Goal: Transaction & Acquisition: Purchase product/service

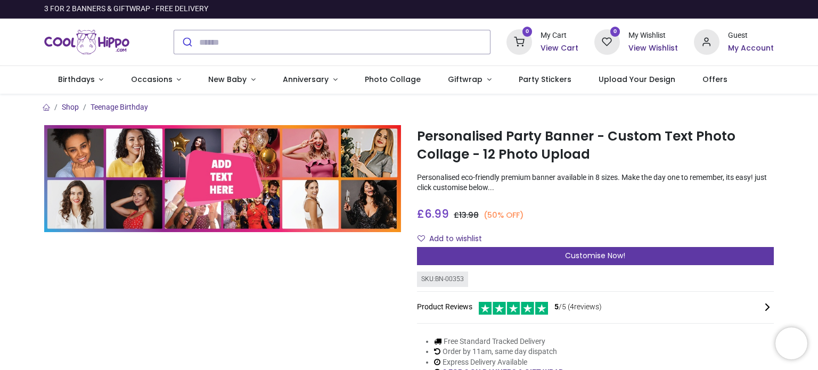
click at [577, 255] on span "Customise Now!" at bounding box center [595, 255] width 60 height 11
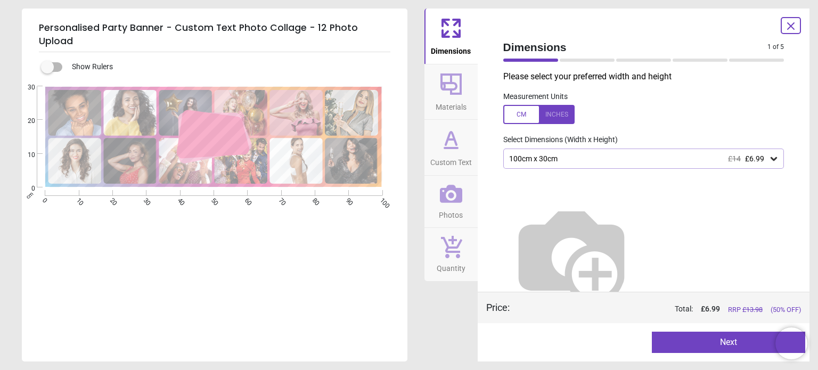
click at [768, 157] on icon at bounding box center [773, 158] width 11 height 11
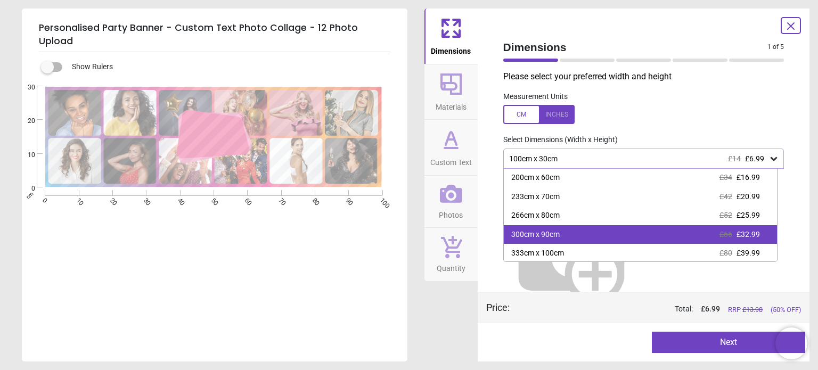
scroll to position [59, 0]
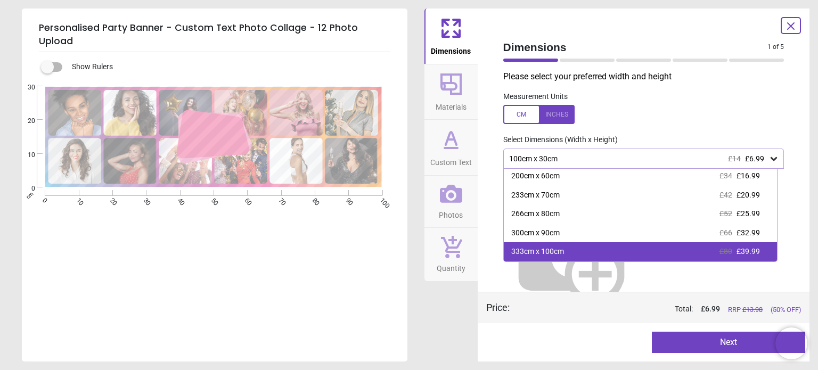
click at [586, 251] on div "333cm x 100cm £80 £39.99" at bounding box center [640, 251] width 273 height 19
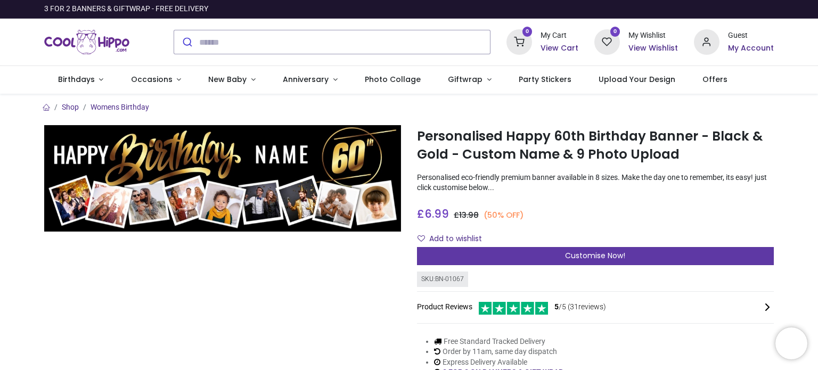
click at [593, 254] on span "Customise Now!" at bounding box center [595, 255] width 60 height 11
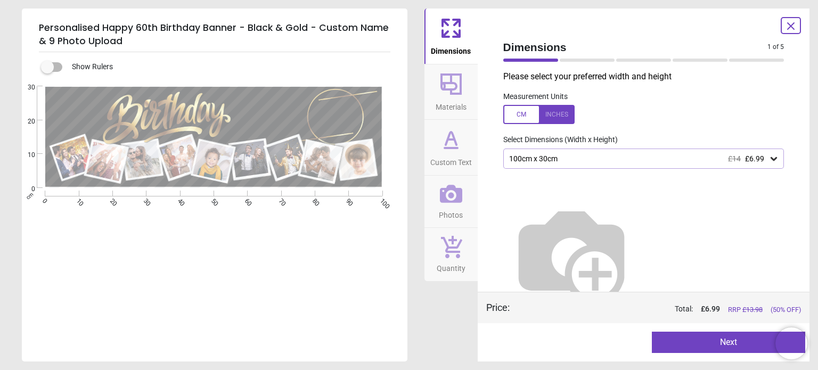
click at [451, 87] on icon at bounding box center [451, 84] width 26 height 26
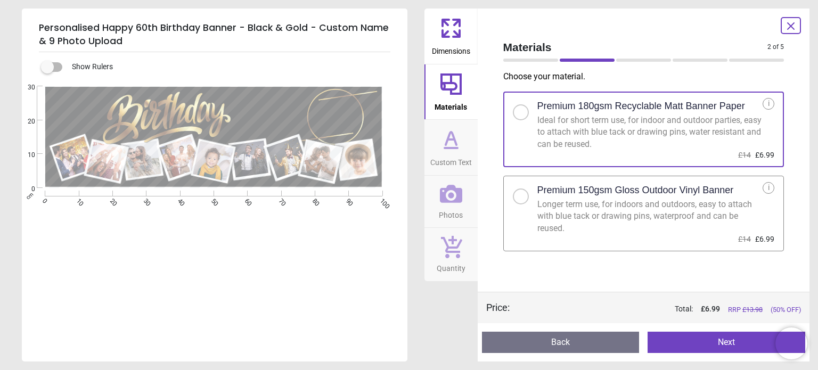
click at [446, 145] on icon at bounding box center [451, 138] width 11 height 13
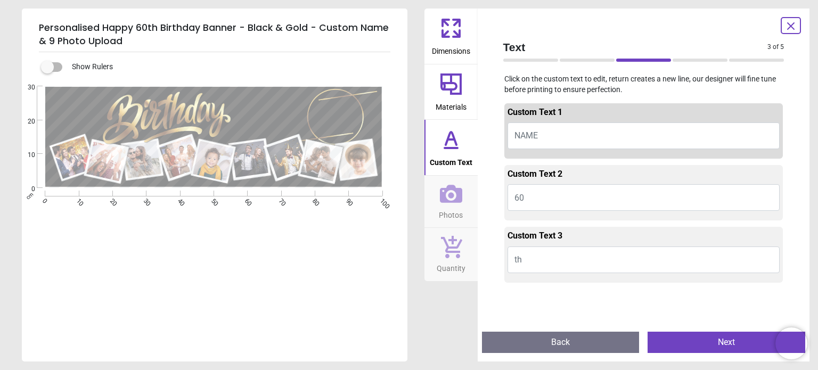
click at [530, 197] on button "60" at bounding box center [644, 197] width 273 height 27
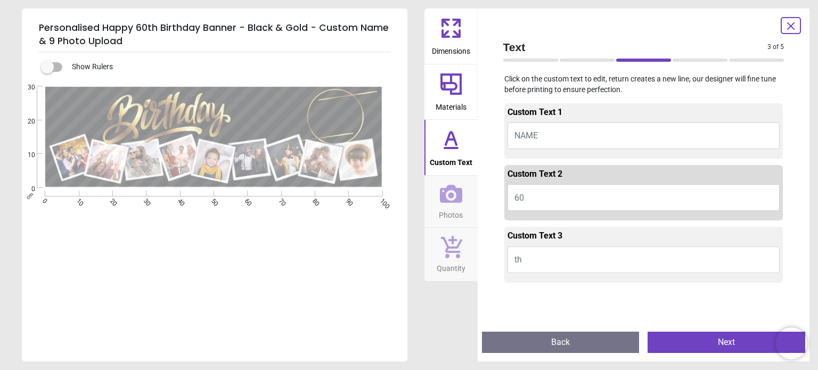
click at [523, 198] on button "60" at bounding box center [644, 197] width 273 height 27
type textarea "**"
click at [541, 134] on button "NAME" at bounding box center [644, 135] width 273 height 27
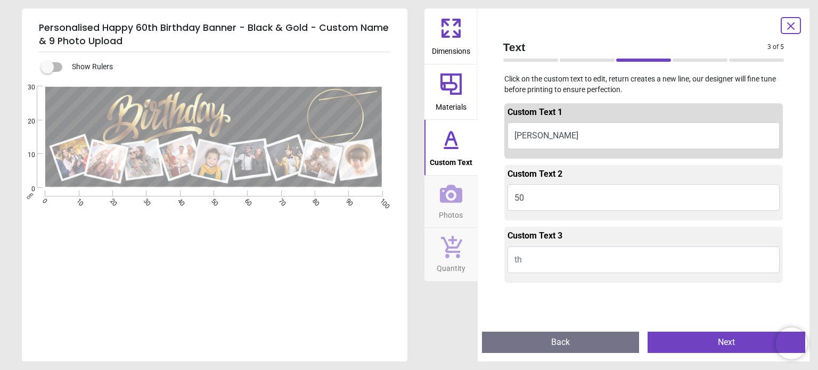
type textarea "***"
click at [572, 202] on button "50" at bounding box center [644, 197] width 273 height 27
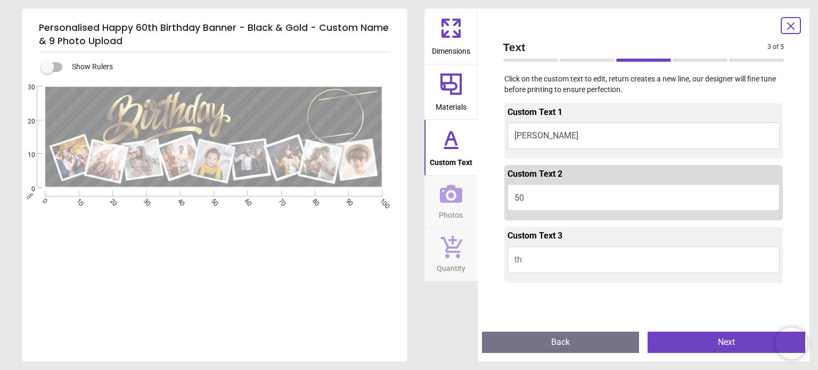
click at [452, 193] on icon at bounding box center [451, 194] width 22 height 18
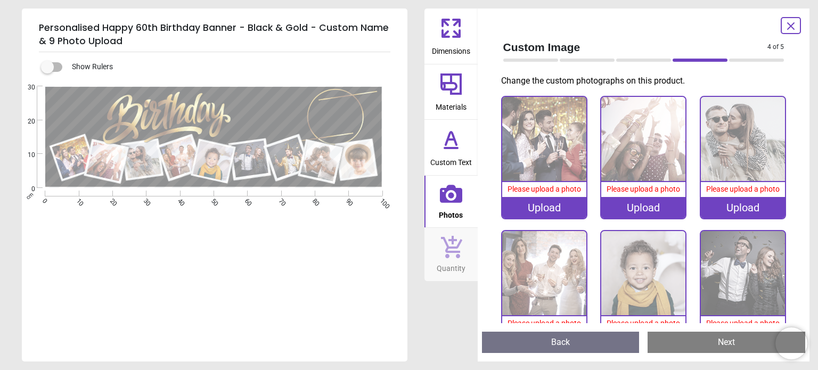
click at [548, 203] on div "Upload" at bounding box center [544, 207] width 84 height 21
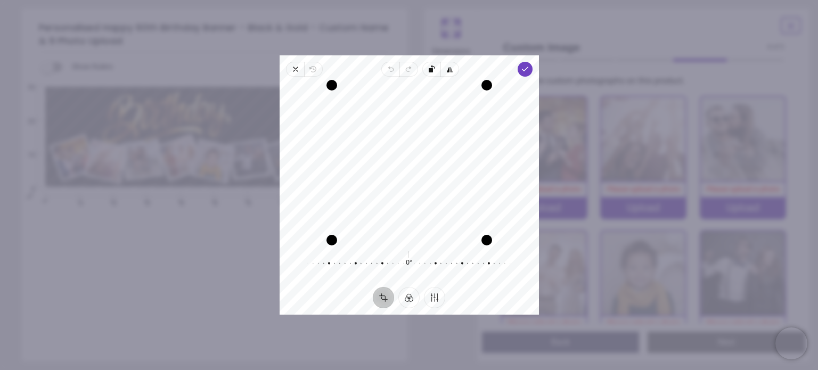
drag, startPoint x: 433, startPoint y: 186, endPoint x: 428, endPoint y: 210, distance: 23.9
click at [428, 210] on div "Recenter" at bounding box center [409, 162] width 242 height 155
click at [527, 72] on icon "button" at bounding box center [524, 69] width 9 height 9
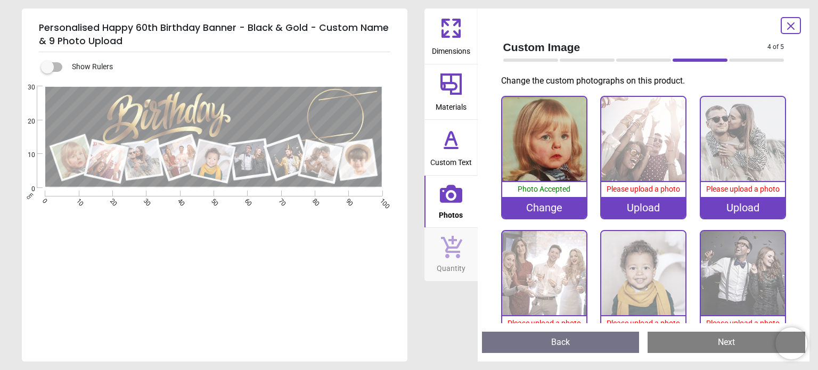
click at [648, 207] on div "Upload" at bounding box center [643, 207] width 84 height 21
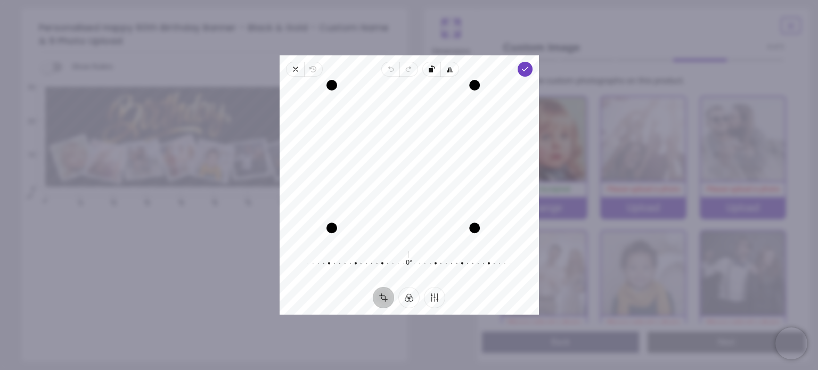
drag, startPoint x: 484, startPoint y: 236, endPoint x: 473, endPoint y: 223, distance: 17.0
click at [473, 223] on div "Drag corner br" at bounding box center [474, 228] width 11 height 11
drag, startPoint x: 335, startPoint y: 87, endPoint x: 348, endPoint y: 97, distance: 17.0
click at [348, 97] on div "Drag corner tl" at bounding box center [343, 97] width 11 height 11
click at [472, 227] on div "Drag corner br" at bounding box center [472, 226] width 11 height 11
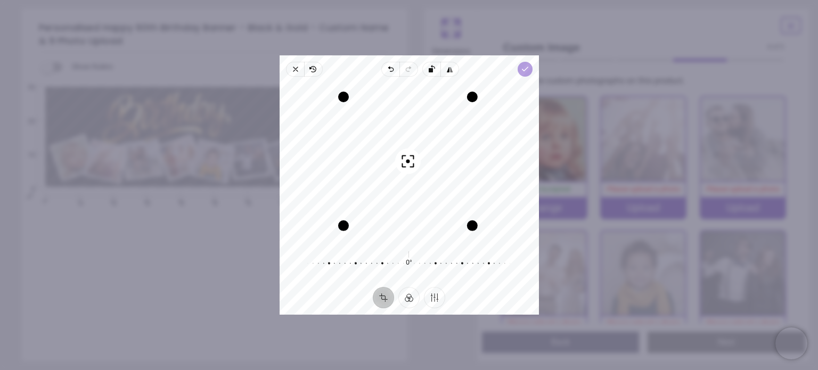
click at [529, 72] on span "Done" at bounding box center [524, 69] width 15 height 15
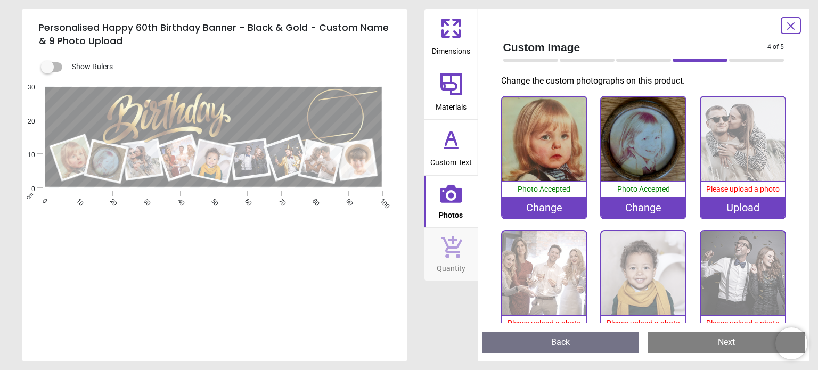
click at [739, 211] on div "Upload" at bounding box center [743, 207] width 84 height 21
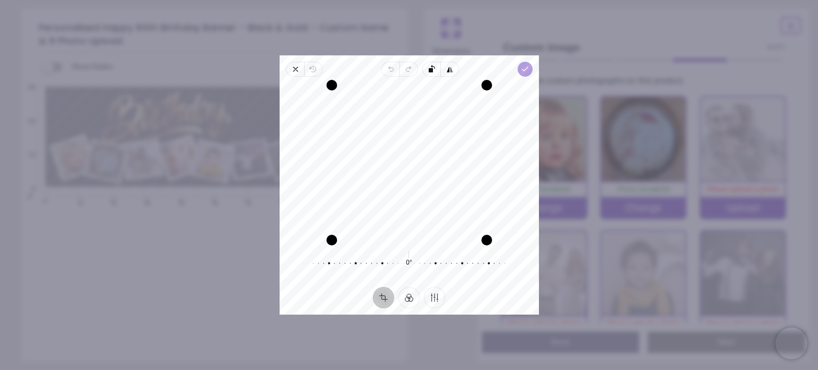
click at [525, 71] on icon "button" at bounding box center [524, 69] width 9 height 9
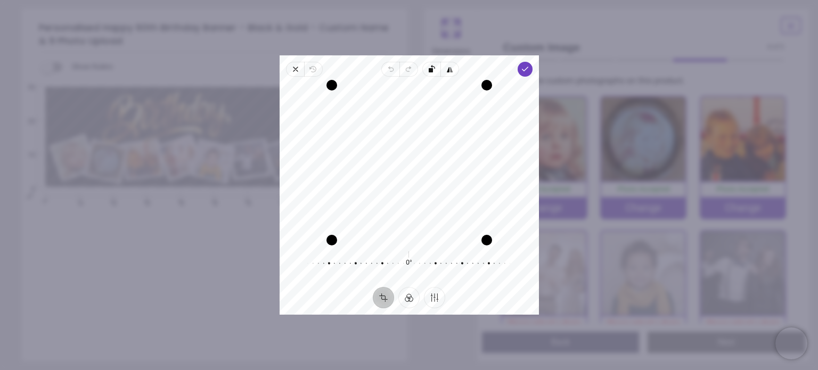
scroll to position [53, 0]
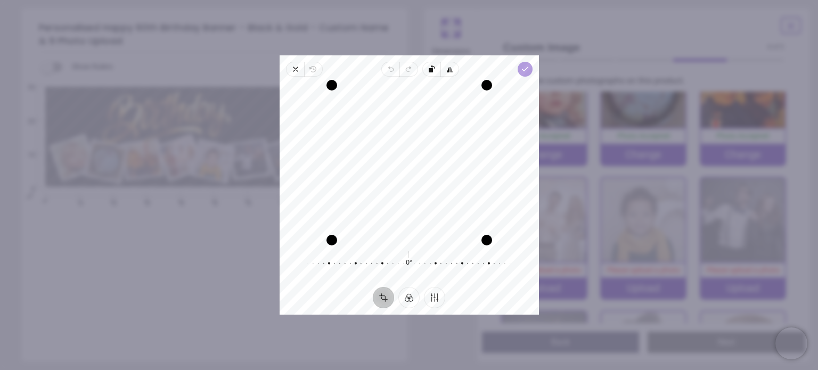
click at [522, 72] on icon "button" at bounding box center [524, 69] width 9 height 9
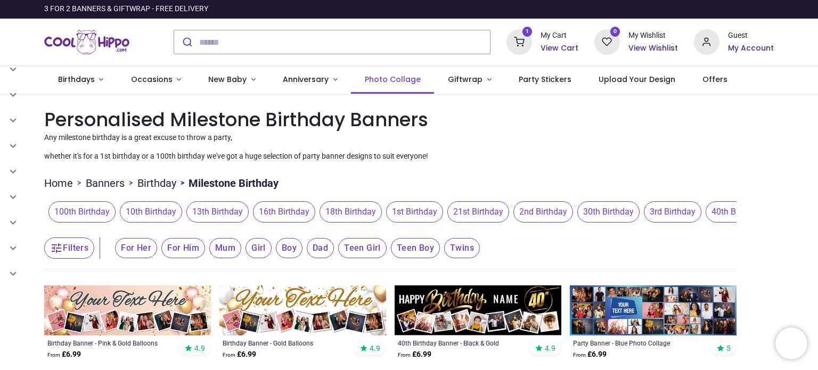
click at [398, 82] on span "Photo Collage" at bounding box center [393, 79] width 56 height 11
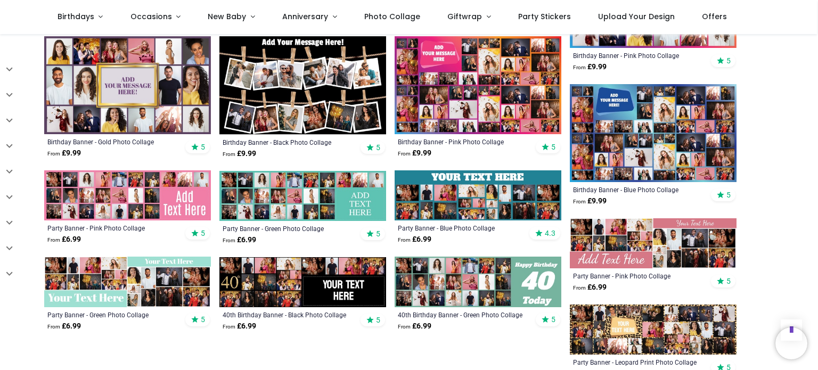
scroll to position [586, 0]
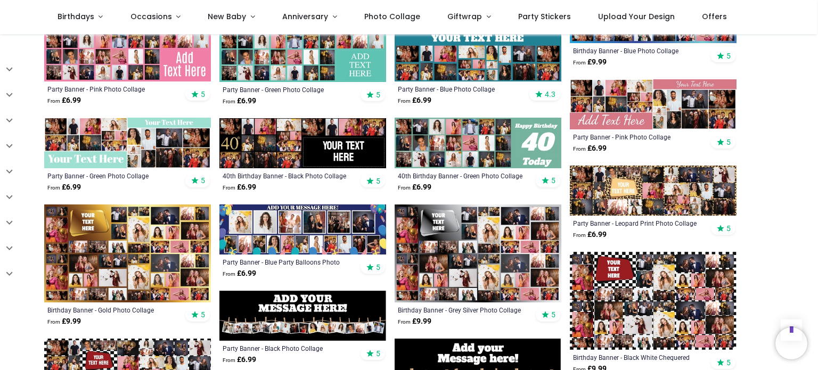
scroll to position [692, 0]
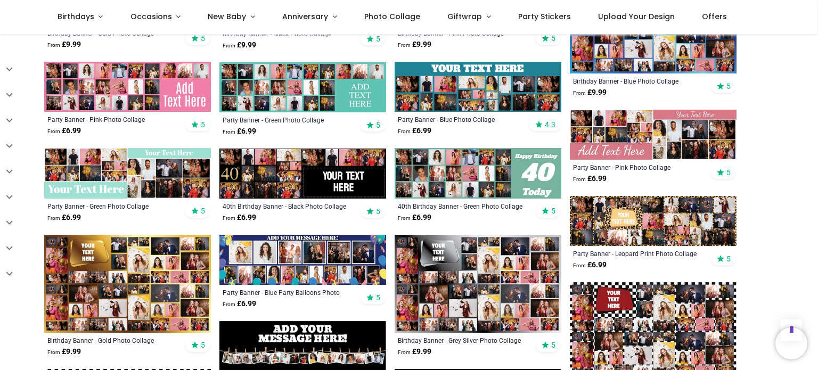
click at [277, 180] on img at bounding box center [302, 174] width 167 height 50
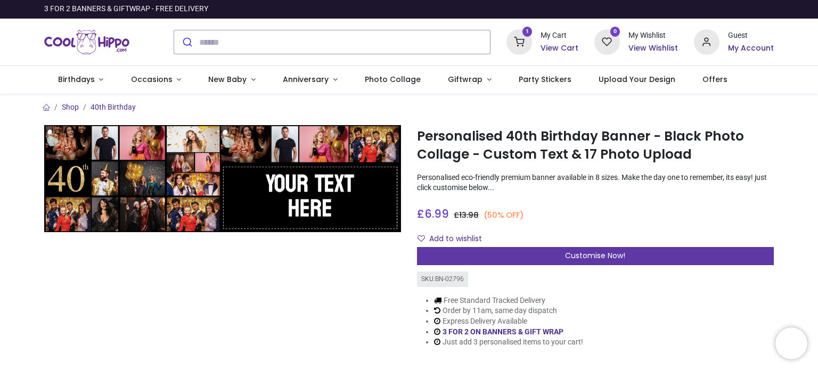
click at [626, 255] on div "Customise Now!" at bounding box center [595, 256] width 357 height 18
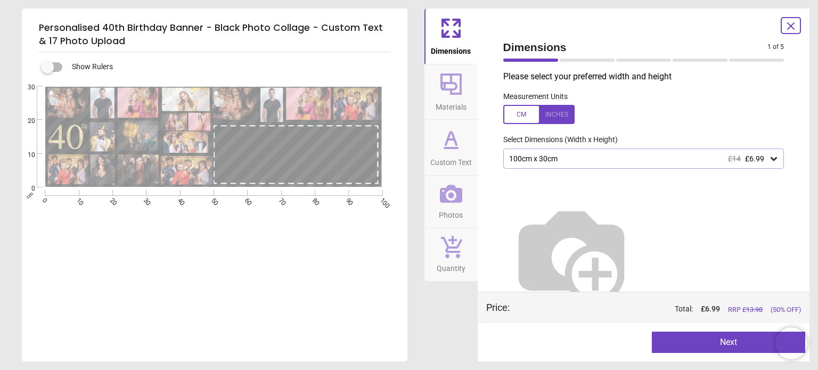
click at [546, 163] on div "100cm x 30cm £14 £6.99" at bounding box center [638, 158] width 261 height 9
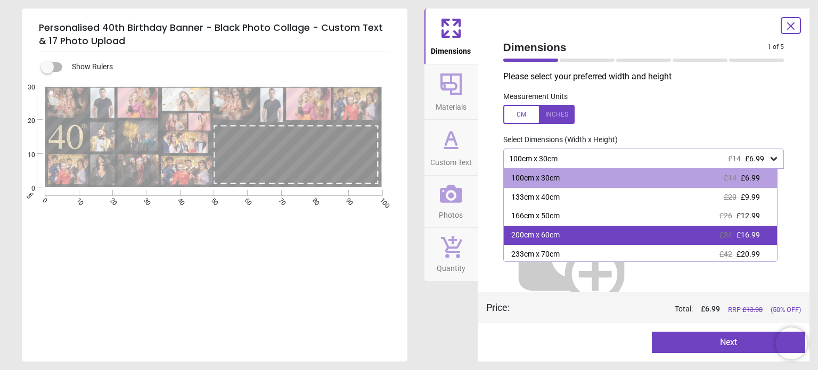
click at [527, 235] on div "200cm x 60cm" at bounding box center [535, 235] width 48 height 11
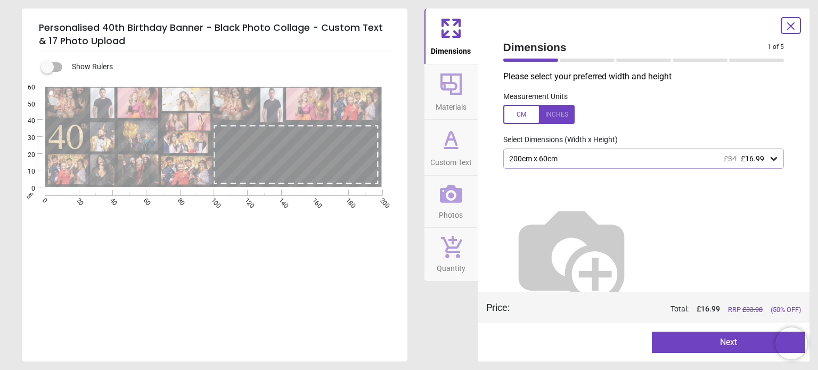
click at [454, 86] on icon at bounding box center [451, 84] width 26 height 26
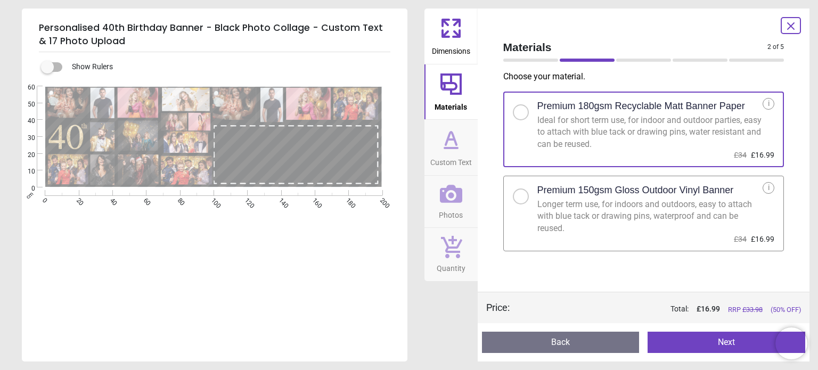
click at [457, 150] on icon at bounding box center [451, 140] width 26 height 26
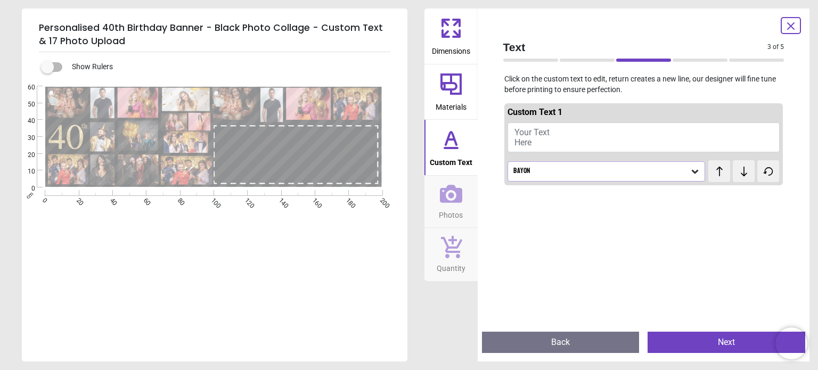
click at [543, 141] on button "Your Text Here" at bounding box center [644, 137] width 273 height 30
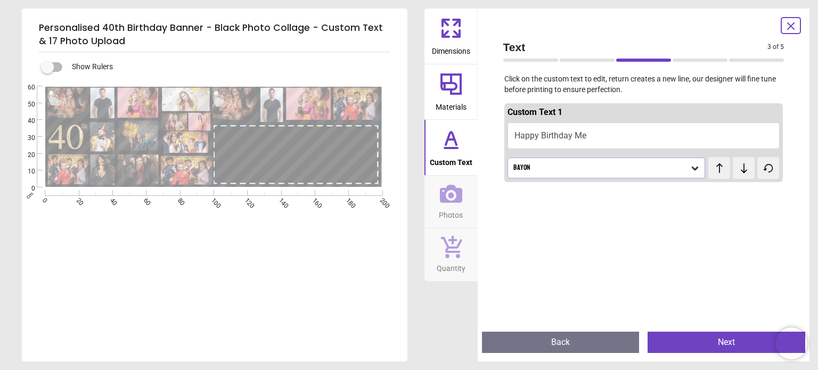
scroll to position [6, 0]
type textarea "**********"
click at [692, 167] on icon at bounding box center [695, 169] width 6 height 4
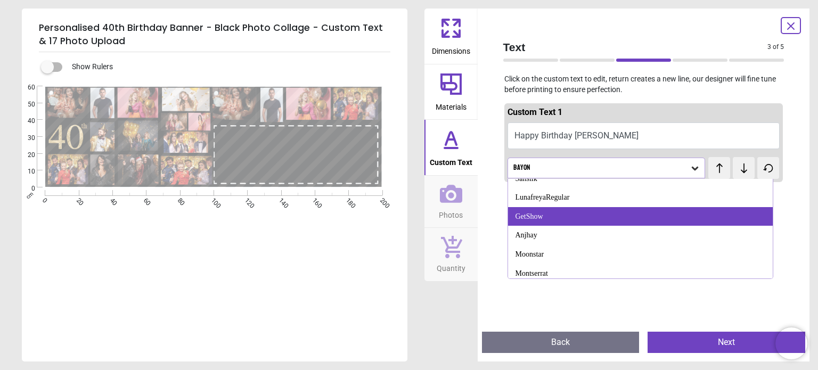
scroll to position [658, 0]
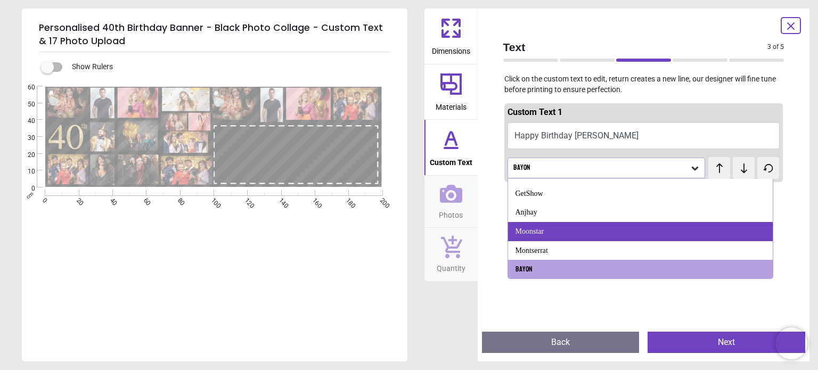
click at [585, 229] on div "Moonstar" at bounding box center [640, 231] width 265 height 19
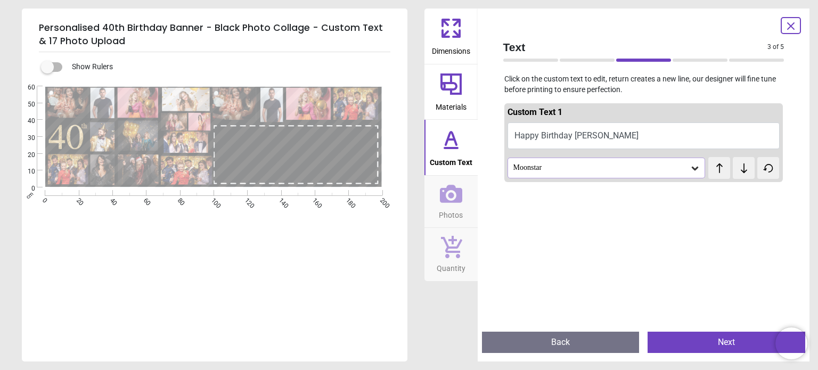
scroll to position [0, 0]
click at [690, 168] on icon at bounding box center [695, 168] width 11 height 11
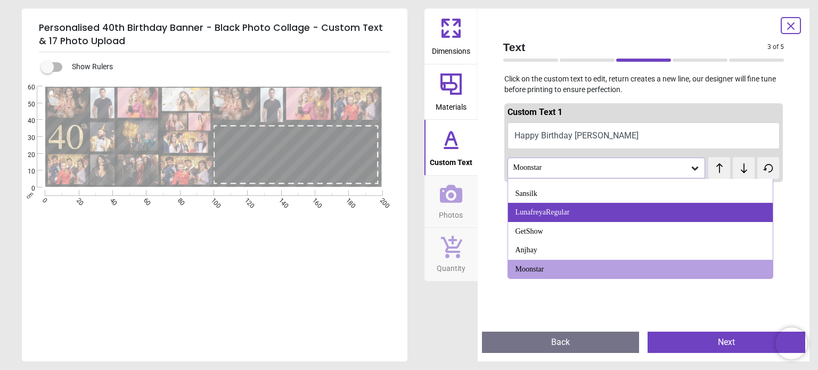
scroll to position [567, 0]
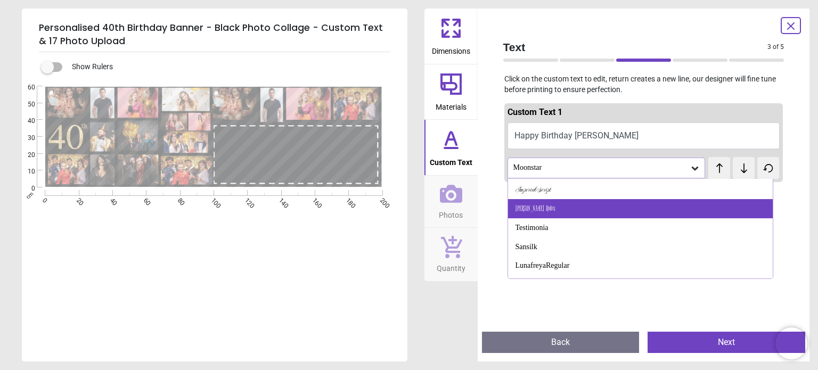
click at [564, 213] on div "Bigelow Rules" at bounding box center [640, 208] width 265 height 19
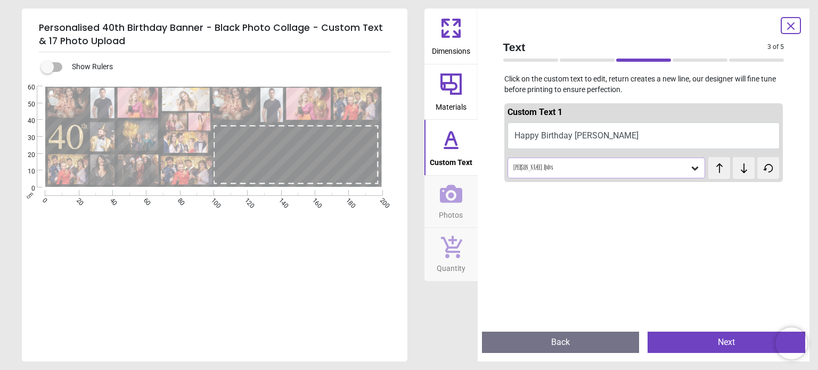
click at [257, 288] on div "**********" at bounding box center [213, 271] width 383 height 370
click at [566, 226] on div at bounding box center [643, 371] width 279 height 370
click at [703, 343] on button "Next" at bounding box center [727, 342] width 158 height 21
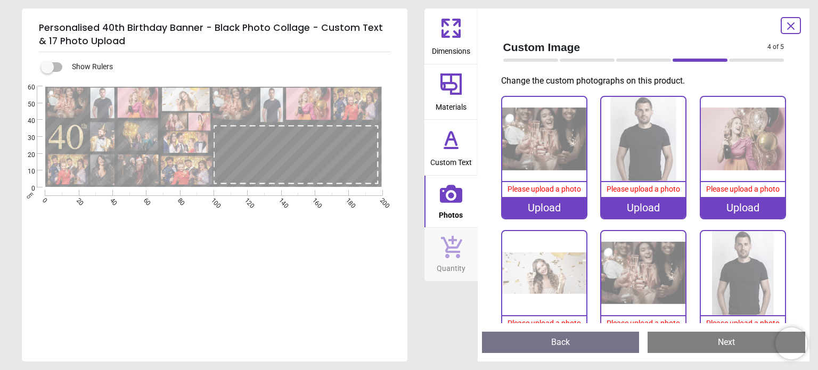
click at [47, 67] on label at bounding box center [47, 67] width 0 height 0
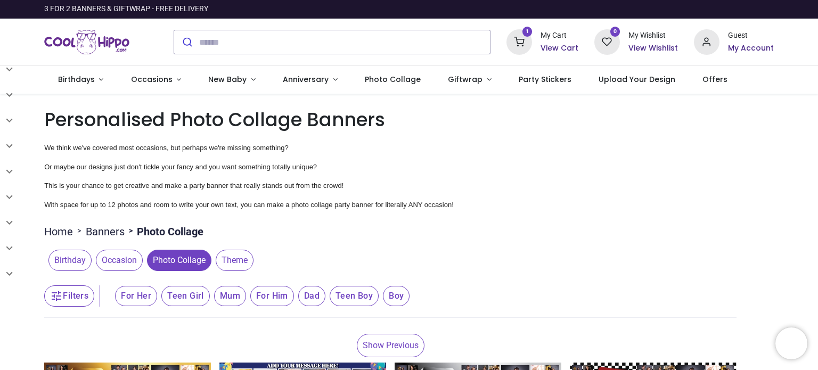
click at [524, 44] on icon at bounding box center [519, 42] width 26 height 26
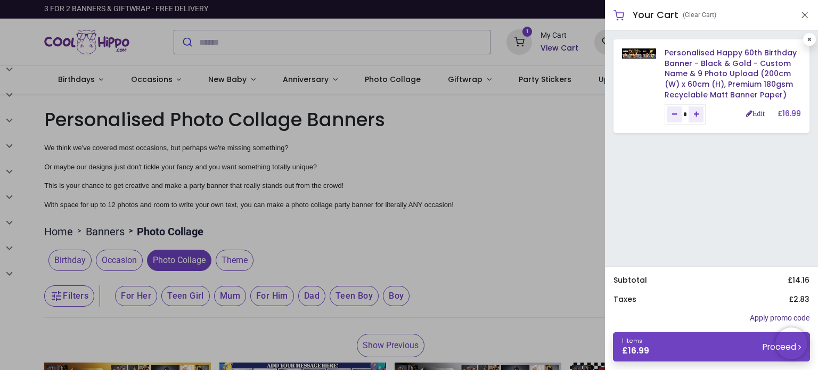
click at [554, 167] on div at bounding box center [409, 185] width 818 height 370
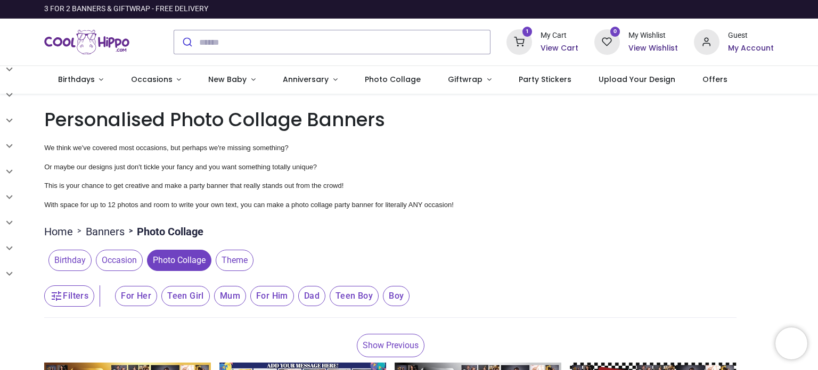
click at [734, 45] on h6 "My Account" at bounding box center [751, 48] width 46 height 11
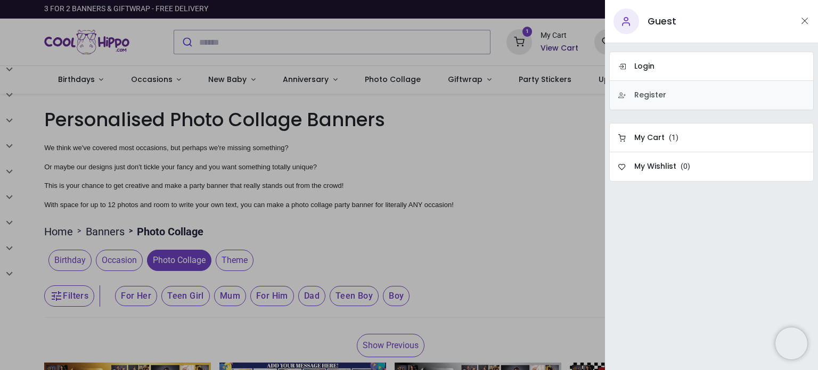
click at [652, 94] on h6 "Register" at bounding box center [650, 95] width 32 height 11
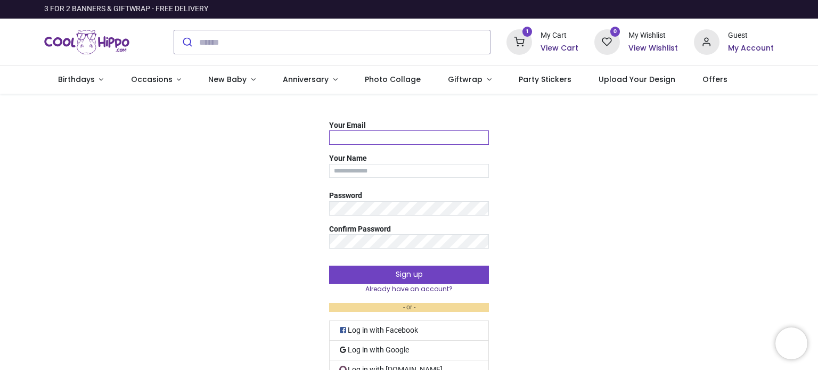
click at [378, 137] on input "Your Email" at bounding box center [409, 137] width 160 height 14
type input "**********"
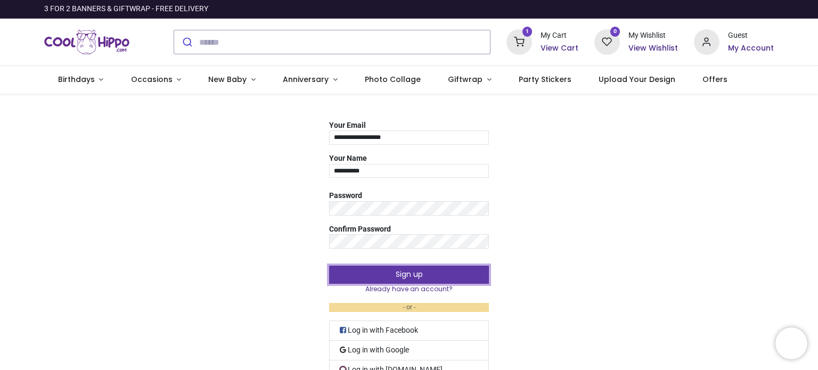
click at [404, 273] on button "Sign up" at bounding box center [409, 275] width 160 height 18
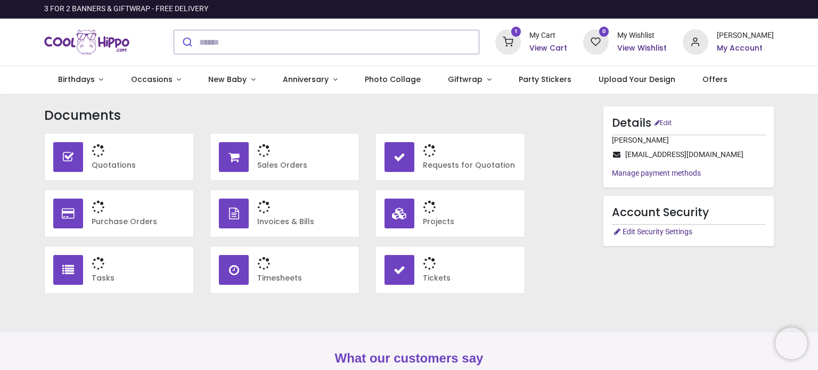
type input "**********"
click at [81, 83] on span "Birthdays" at bounding box center [76, 79] width 37 height 11
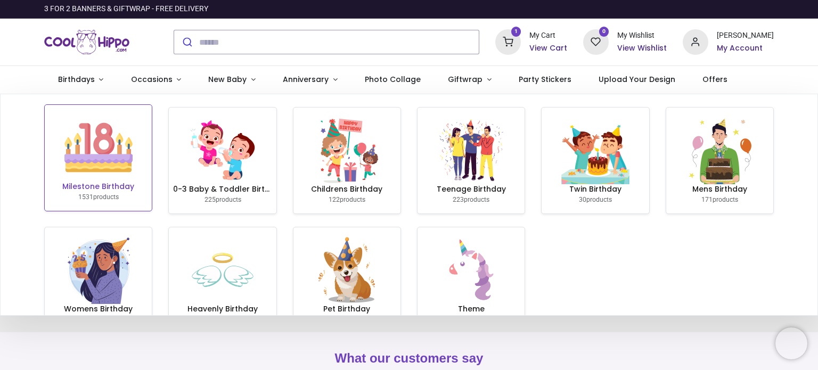
click at [115, 166] on img at bounding box center [98, 147] width 68 height 68
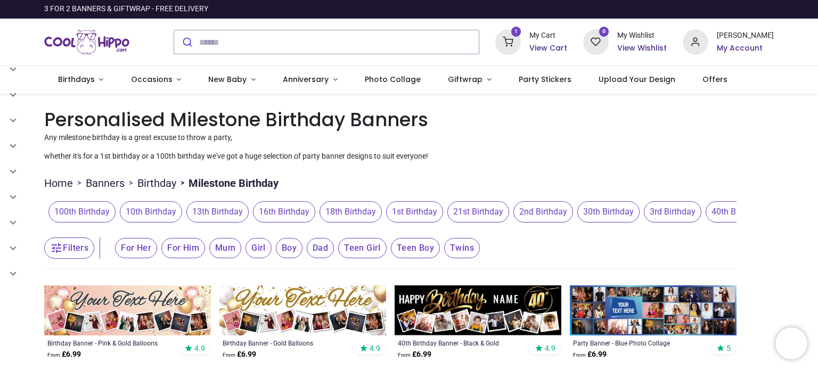
type input "**********"
drag, startPoint x: 702, startPoint y: 215, endPoint x: 524, endPoint y: 218, distance: 177.9
click at [524, 218] on span "40th Birthday" at bounding box center [552, 211] width 62 height 21
click at [605, 217] on span "50th Birthday" at bounding box center [618, 211] width 62 height 21
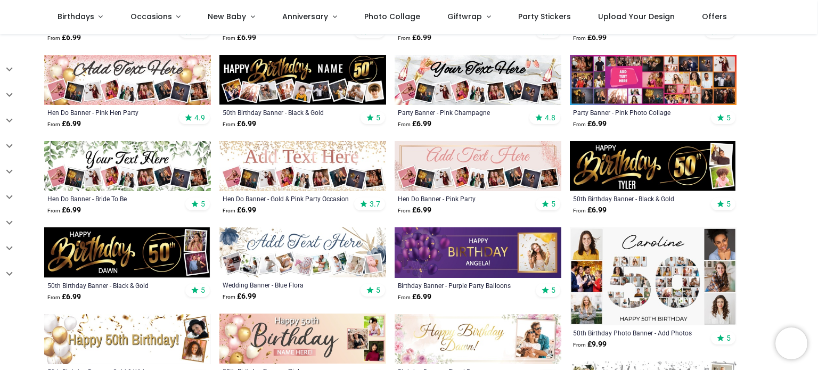
scroll to position [426, 0]
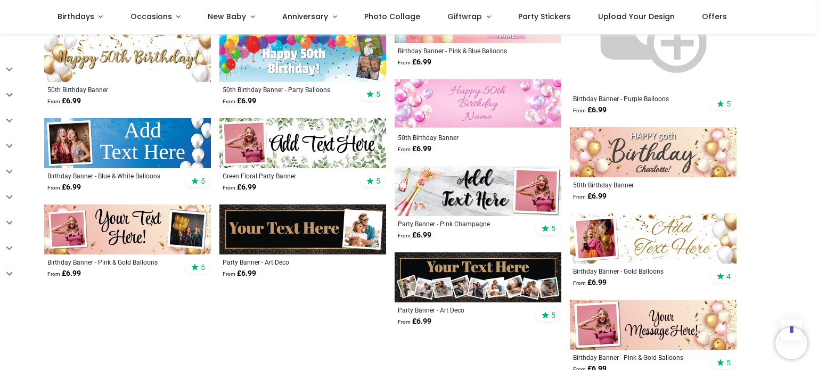
scroll to position [1172, 0]
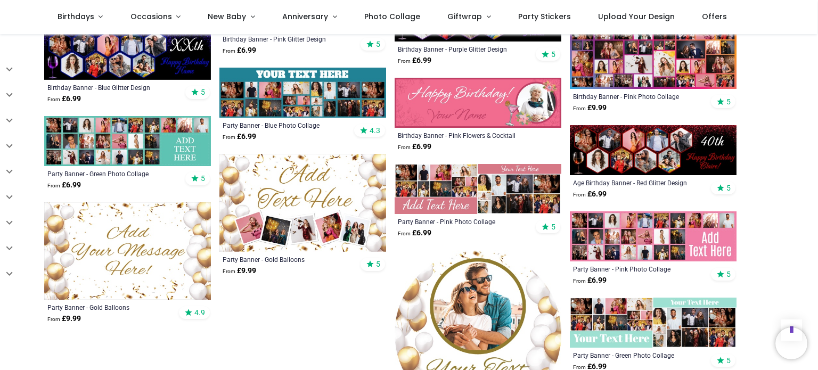
scroll to position [1857, 0]
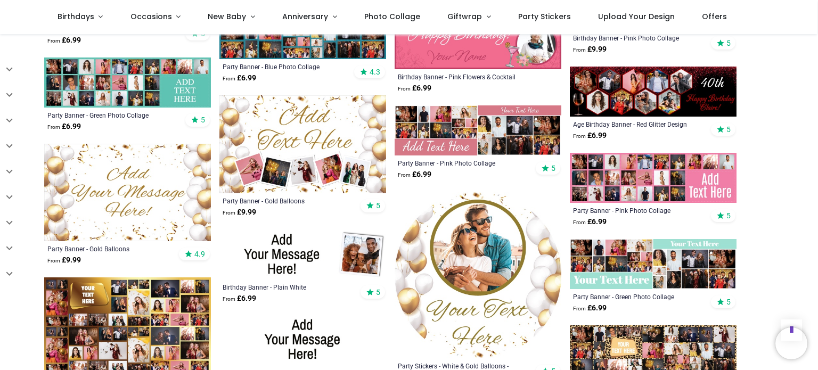
scroll to position [1804, 0]
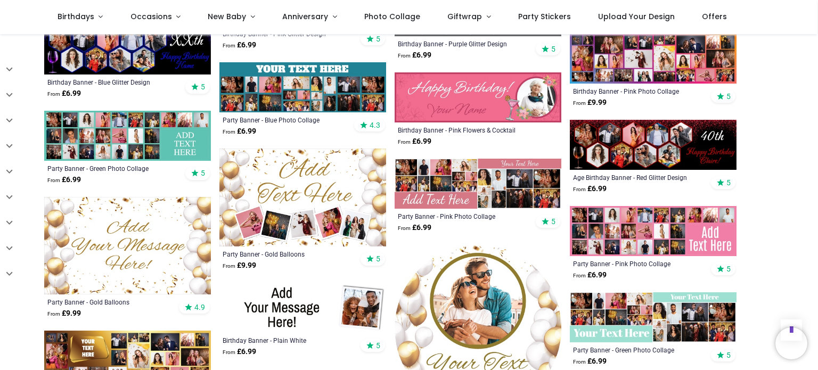
click at [466, 181] on img at bounding box center [478, 184] width 167 height 50
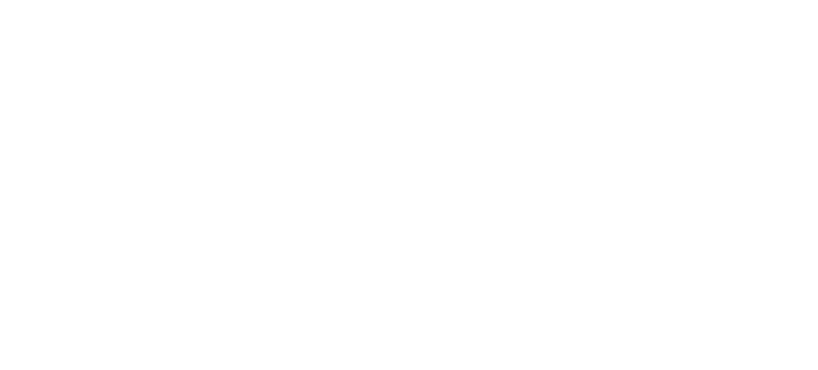
type input "**********"
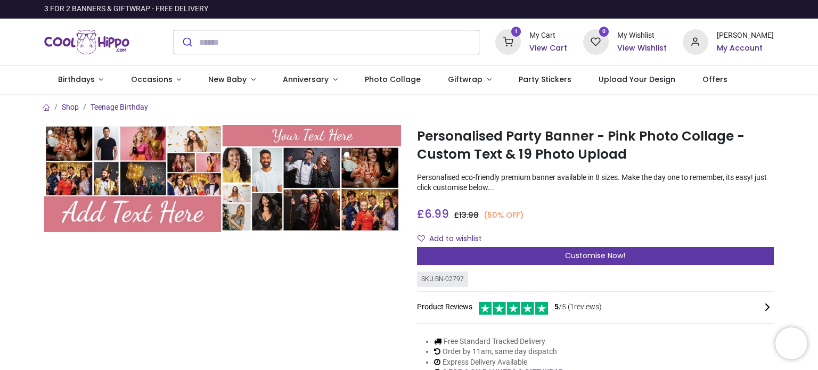
click at [598, 259] on span "Customise Now!" at bounding box center [595, 255] width 60 height 11
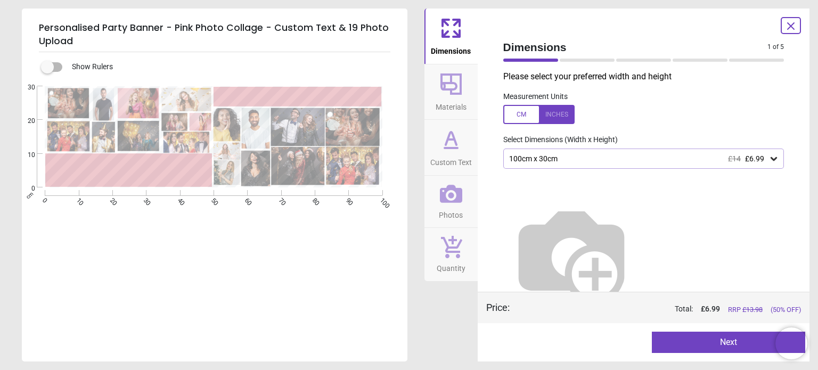
click at [563, 161] on div "100cm x 30cm £14 £6.99" at bounding box center [638, 158] width 261 height 9
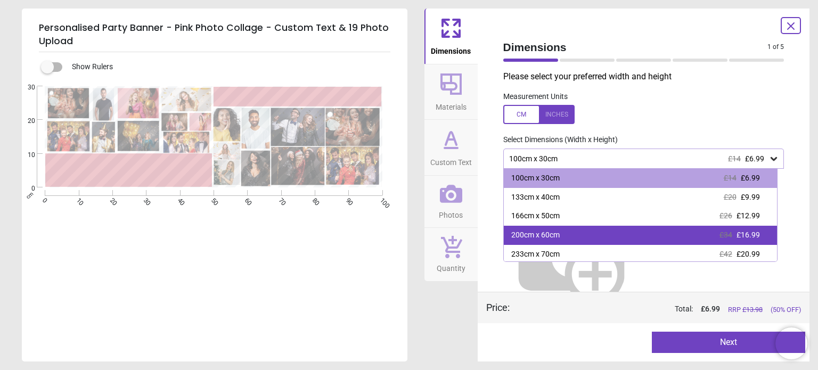
click at [540, 233] on div "200cm x 60cm" at bounding box center [535, 235] width 48 height 11
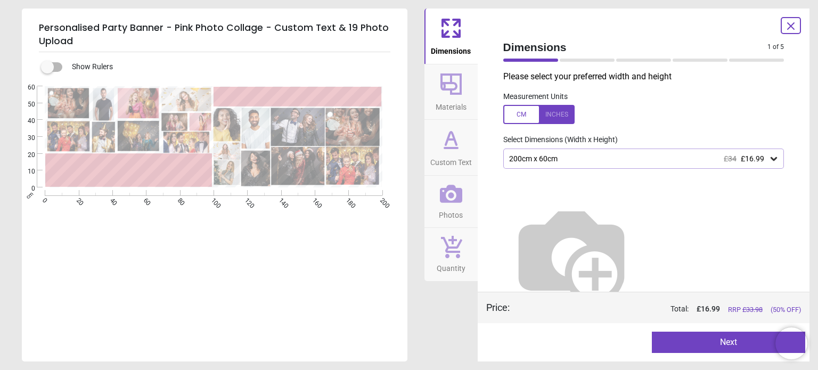
click at [456, 77] on icon at bounding box center [451, 84] width 26 height 26
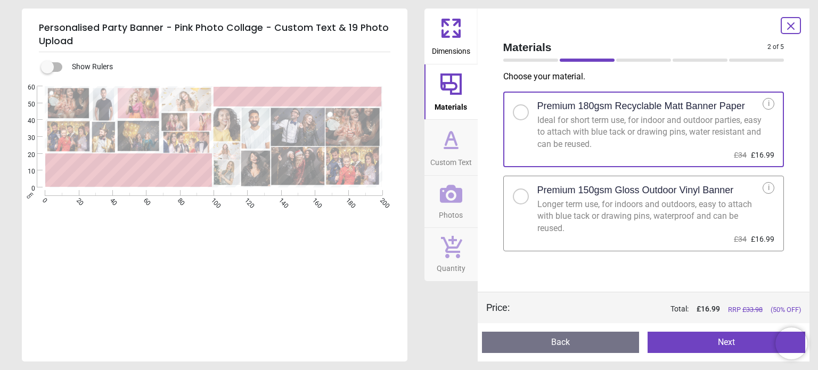
click at [471, 156] on button "Custom Text" at bounding box center [450, 147] width 53 height 55
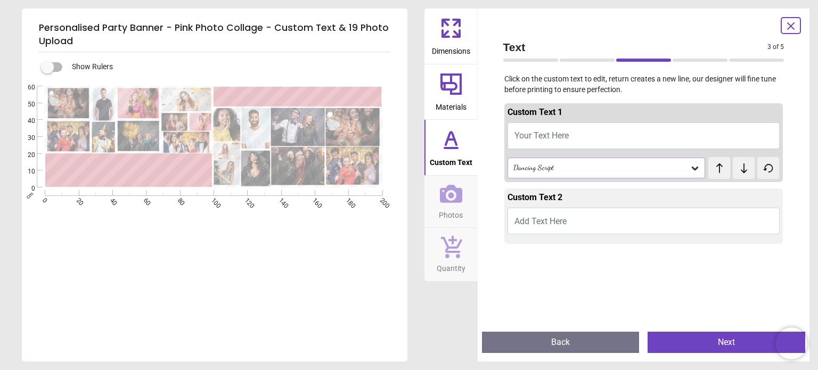
click at [576, 136] on button "Your Text Here" at bounding box center [644, 135] width 273 height 27
type textarea "**********"
click at [562, 220] on span "Add Text Here" at bounding box center [540, 221] width 52 height 10
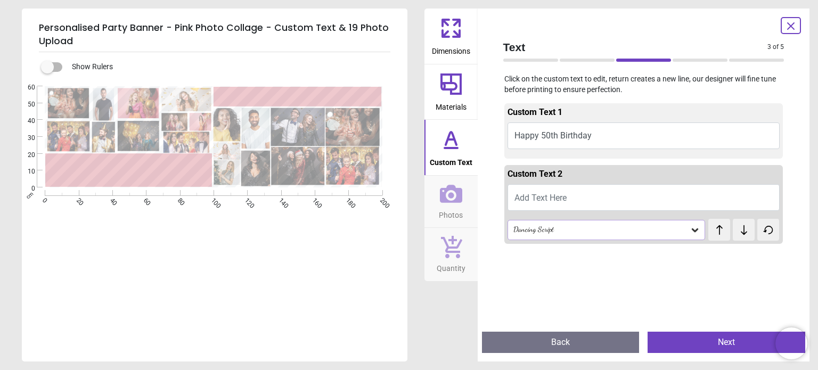
click at [544, 199] on span "Add Text Here" at bounding box center [540, 198] width 52 height 10
type textarea "***"
click at [349, 257] on div "**********" at bounding box center [213, 271] width 383 height 370
click at [449, 219] on span "Photos" at bounding box center [451, 213] width 24 height 16
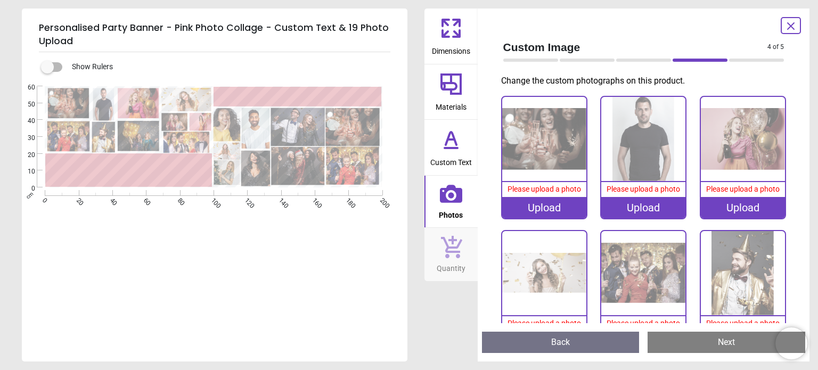
click at [543, 204] on div "Upload" at bounding box center [544, 207] width 84 height 21
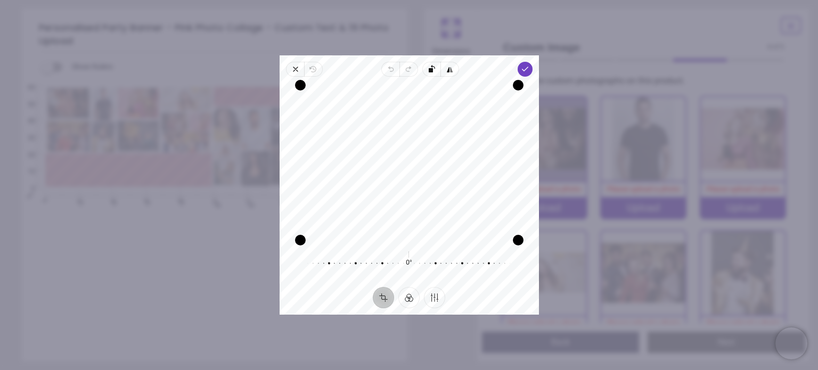
drag, startPoint x: 422, startPoint y: 184, endPoint x: 416, endPoint y: 212, distance: 28.7
click at [416, 212] on div "Recenter" at bounding box center [409, 162] width 242 height 155
drag, startPoint x: 520, startPoint y: 244, endPoint x: 489, endPoint y: 252, distance: 31.9
click at [569, 306] on div "**********" at bounding box center [595, 267] width 357 height 77
click at [411, 163] on icon "button" at bounding box center [409, 163] width 13 height 13
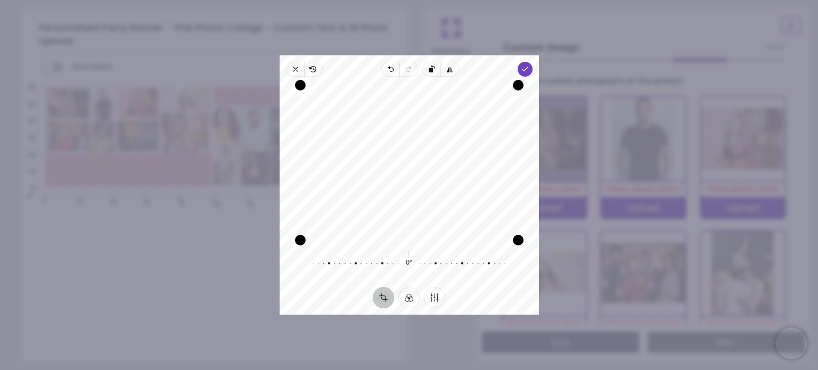
click at [411, 163] on div "Recenter" at bounding box center [409, 162] width 242 height 155
drag, startPoint x: 410, startPoint y: 163, endPoint x: 345, endPoint y: 177, distance: 67.1
click at [345, 177] on div "Recenter" at bounding box center [409, 162] width 242 height 155
click at [294, 70] on icon "button" at bounding box center [295, 69] width 4 height 4
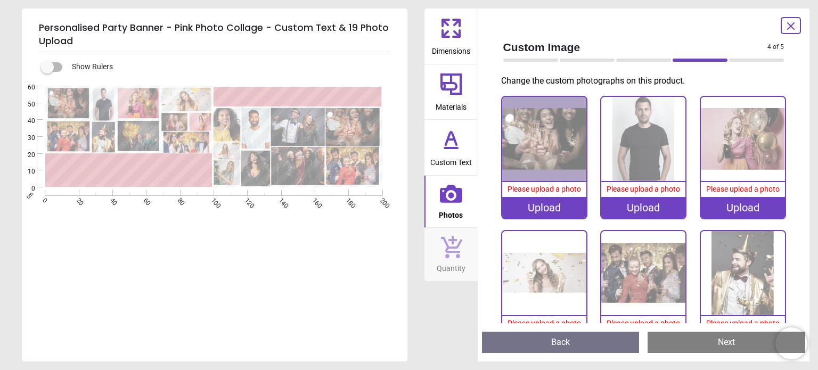
click at [299, 128] on image at bounding box center [298, 127] width 54 height 38
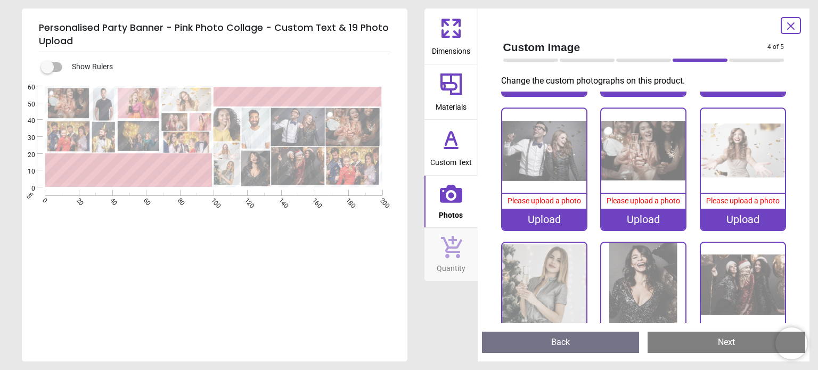
scroll to position [534, 0]
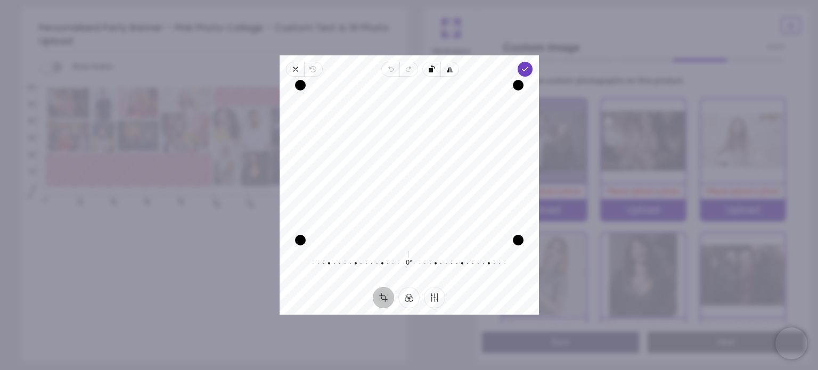
drag, startPoint x: 420, startPoint y: 173, endPoint x: 408, endPoint y: 219, distance: 48.3
click at [408, 219] on div "Recenter" at bounding box center [409, 162] width 242 height 155
drag, startPoint x: 407, startPoint y: 255, endPoint x: 417, endPoint y: 260, distance: 11.2
click at [417, 260] on div at bounding box center [413, 264] width 204 height 30
click at [297, 70] on icon "button" at bounding box center [295, 69] width 9 height 9
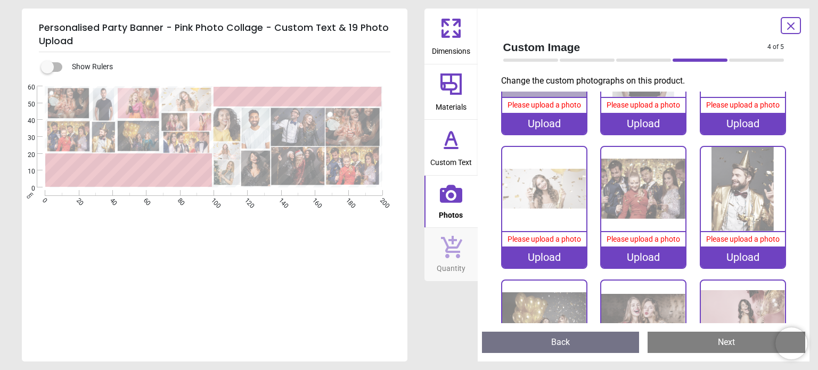
scroll to position [0, 0]
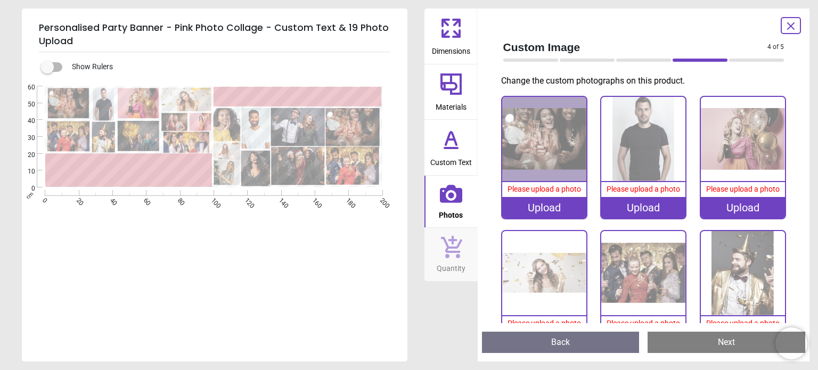
click at [543, 138] on img at bounding box center [544, 139] width 84 height 84
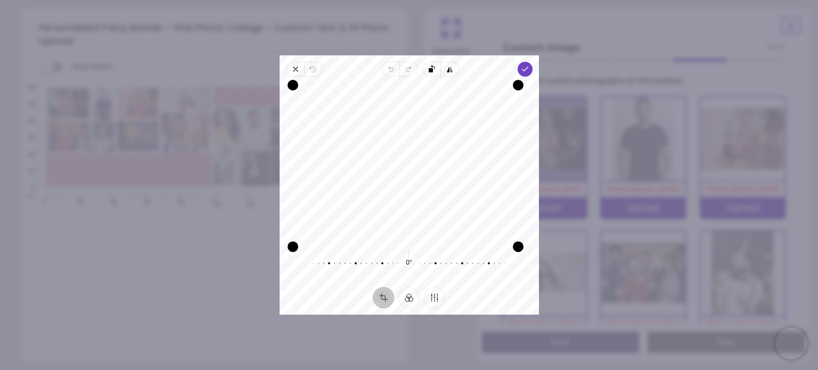
drag, startPoint x: 299, startPoint y: 236, endPoint x: 188, endPoint y: 337, distance: 149.7
click at [417, 306] on div "**********" at bounding box center [595, 267] width 357 height 77
click at [291, 70] on icon "button" at bounding box center [295, 69] width 9 height 9
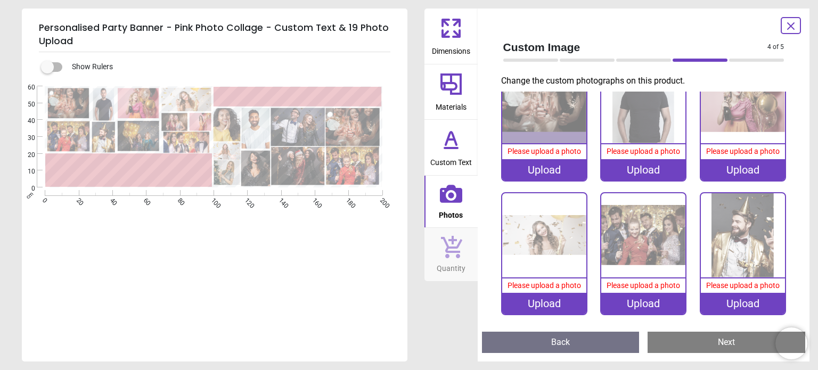
scroll to position [107, 0]
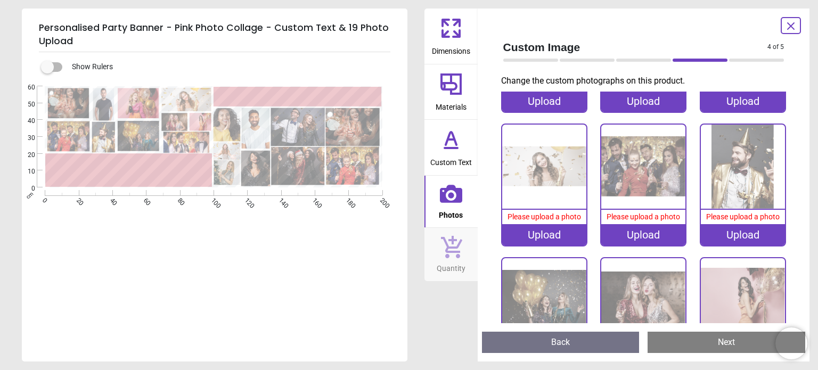
click at [648, 230] on div "Upload" at bounding box center [643, 234] width 84 height 21
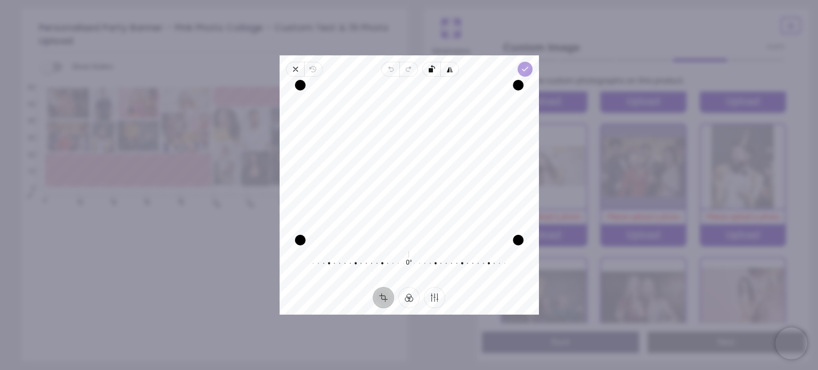
click at [528, 63] on span "Done" at bounding box center [524, 69] width 15 height 15
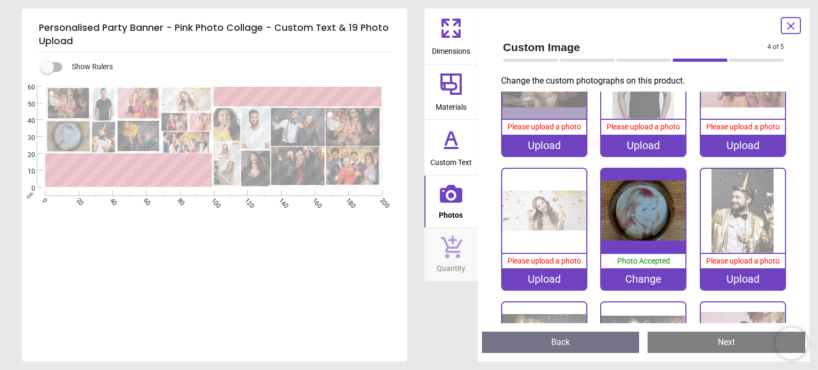
scroll to position [0, 0]
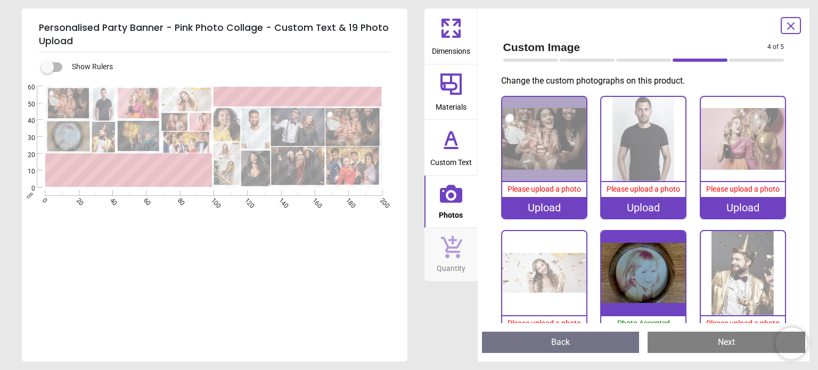
click at [552, 206] on div "Upload" at bounding box center [544, 207] width 84 height 21
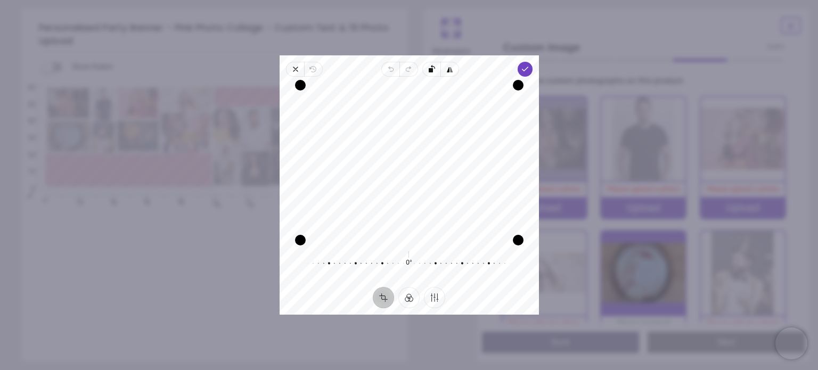
drag, startPoint x: 419, startPoint y: 166, endPoint x: 396, endPoint y: 185, distance: 29.8
click at [396, 185] on div "Recenter" at bounding box center [409, 162] width 242 height 155
click at [432, 298] on button "Finetune" at bounding box center [434, 297] width 21 height 21
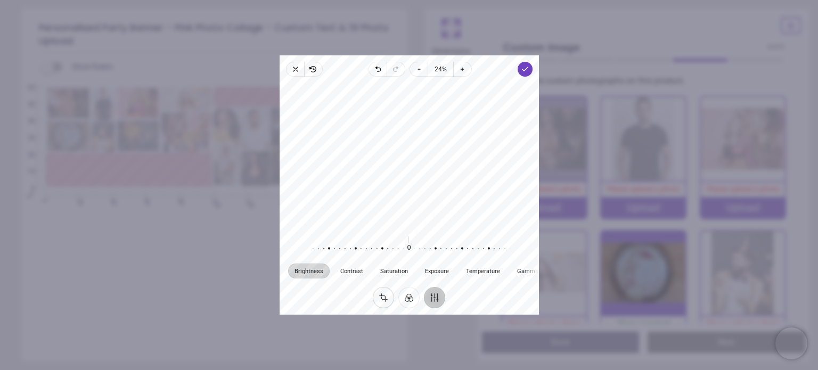
click at [383, 300] on button "Crop" at bounding box center [383, 297] width 21 height 21
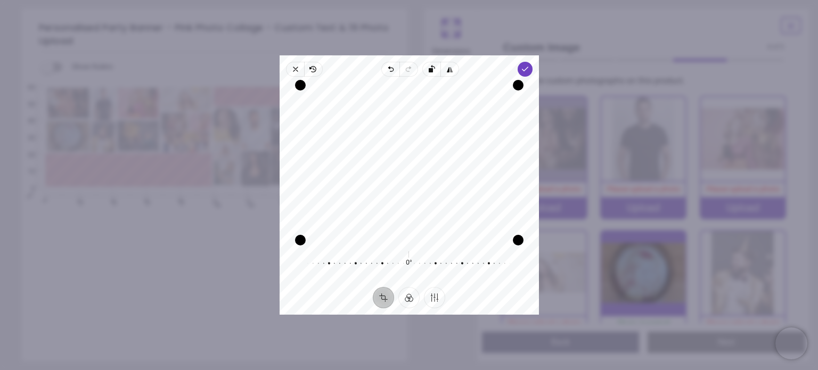
click at [383, 300] on button "Crop" at bounding box center [383, 297] width 21 height 21
click at [313, 71] on icon "button" at bounding box center [312, 70] width 5 height 6
drag, startPoint x: 371, startPoint y: 128, endPoint x: 361, endPoint y: 167, distance: 39.7
click at [361, 167] on div "Recenter" at bounding box center [409, 162] width 242 height 155
drag, startPoint x: 429, startPoint y: 140, endPoint x: 424, endPoint y: 132, distance: 9.8
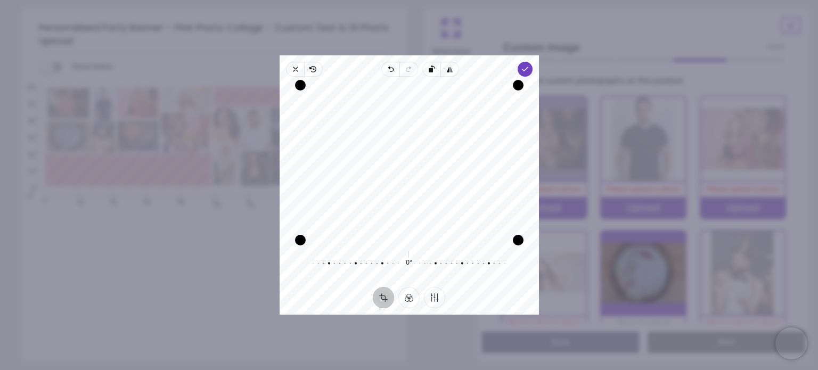
click at [424, 132] on div "Recenter" at bounding box center [409, 162] width 242 height 155
click at [526, 66] on icon "button" at bounding box center [524, 69] width 9 height 9
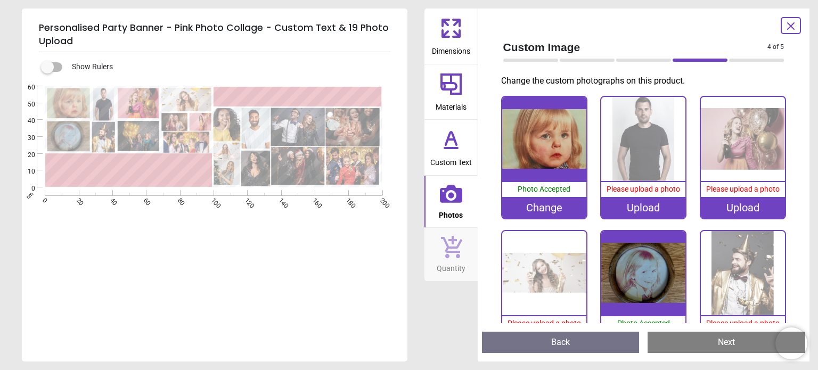
click at [636, 209] on div "Upload" at bounding box center [643, 207] width 84 height 21
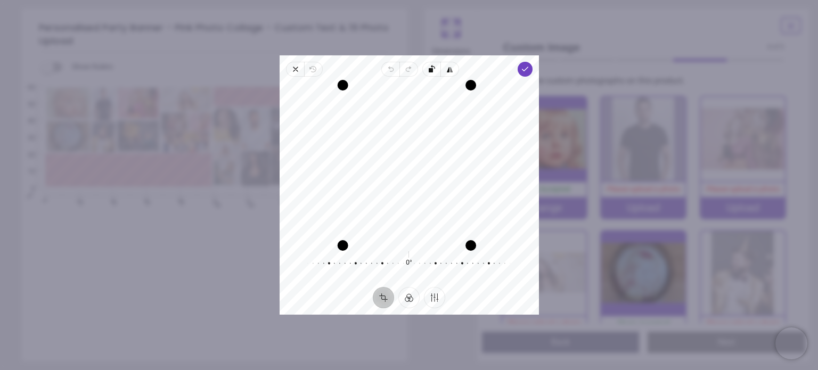
drag, startPoint x: 347, startPoint y: 238, endPoint x: 381, endPoint y: 188, distance: 60.3
click at [417, 253] on div "**********" at bounding box center [595, 267] width 357 height 77
click at [294, 67] on icon "button" at bounding box center [295, 69] width 9 height 9
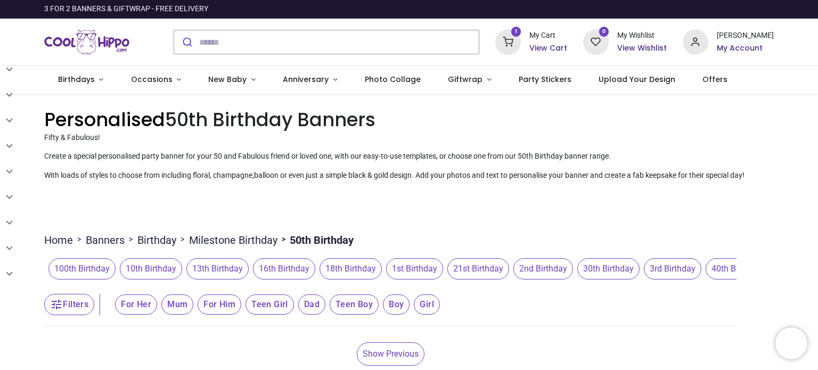
click at [521, 44] on icon at bounding box center [508, 42] width 26 height 26
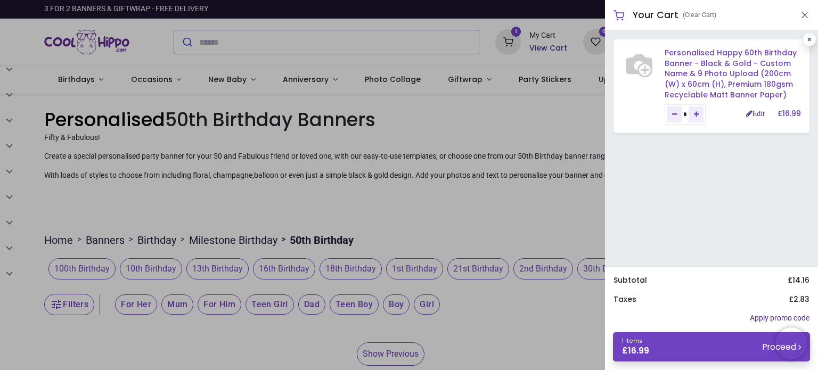
click at [667, 78] on link "Personalised Happy 60th Birthday Banner - Black & Gold - Custom Name & 9 Photo …" at bounding box center [731, 73] width 132 height 52
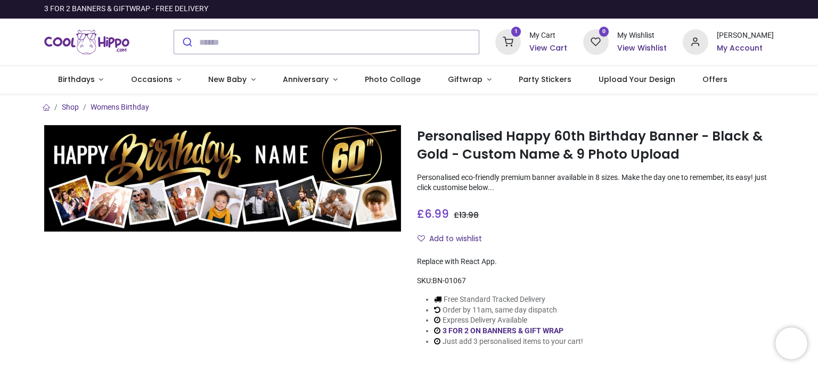
type input "**********"
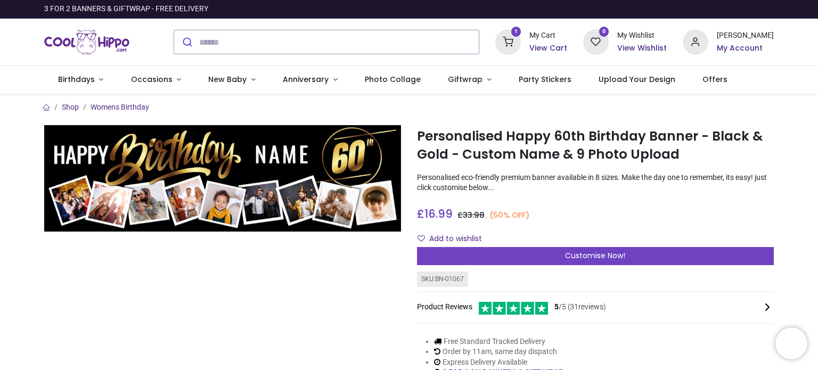
click at [521, 41] on icon at bounding box center [508, 42] width 26 height 26
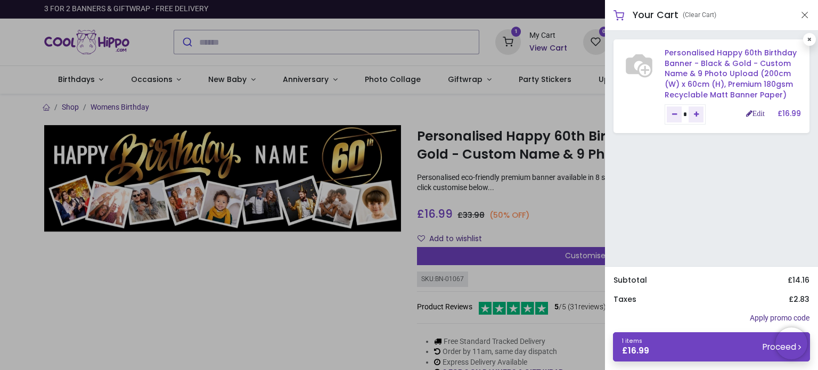
click at [778, 60] on link "Personalised Happy 60th Birthday Banner - Black & Gold - Custom Name & 9 Photo …" at bounding box center [731, 73] width 132 height 52
click at [751, 165] on div "Personalised Happy 60th Birthday Banner - Black & Gold - Custom Name & 9 Photo …" at bounding box center [711, 148] width 213 height 235
click at [705, 195] on div "Personalised Happy 60th Birthday Banner - Black & Gold - Custom Name & 9 Photo …" at bounding box center [711, 148] width 213 height 235
click at [578, 225] on div at bounding box center [409, 185] width 818 height 370
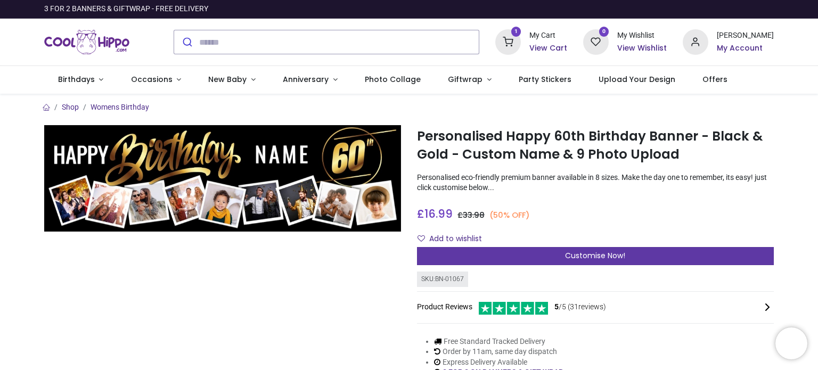
click at [572, 255] on span "Customise Now!" at bounding box center [595, 255] width 60 height 11
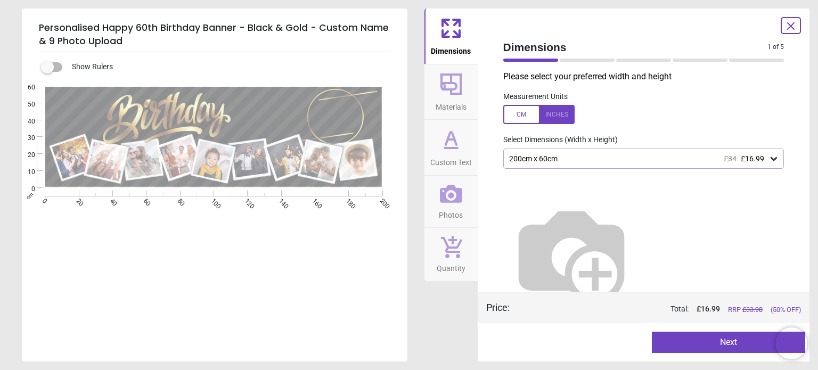
click at [553, 158] on div "200cm x 60cm £34 £16.99" at bounding box center [638, 158] width 261 height 9
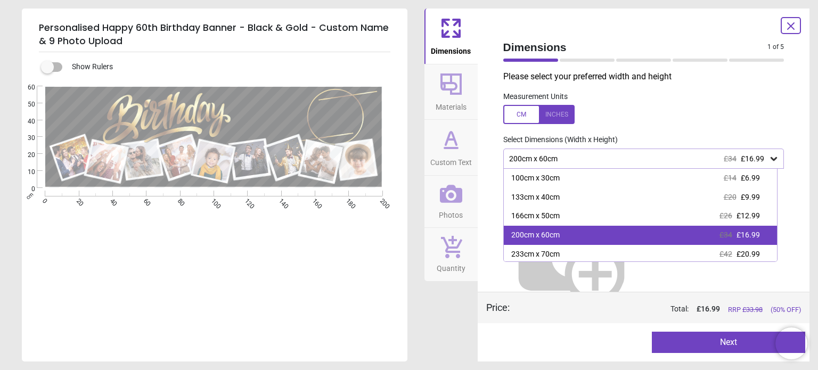
click at [533, 234] on div "200cm x 60cm" at bounding box center [535, 235] width 48 height 11
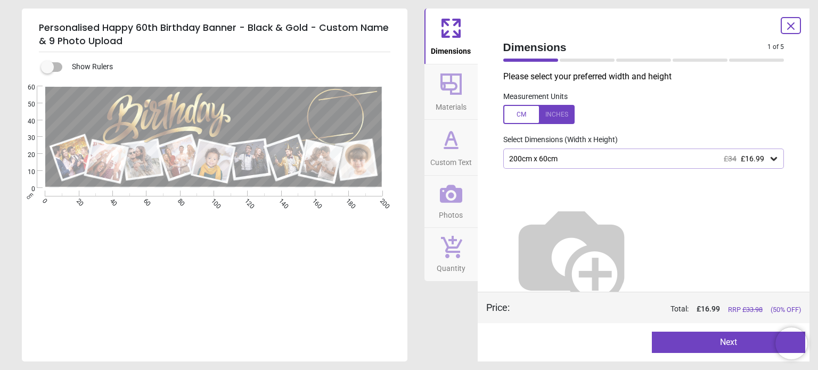
click at [623, 111] on label at bounding box center [643, 114] width 281 height 19
click at [448, 148] on icon at bounding box center [451, 148] width 13 height 0
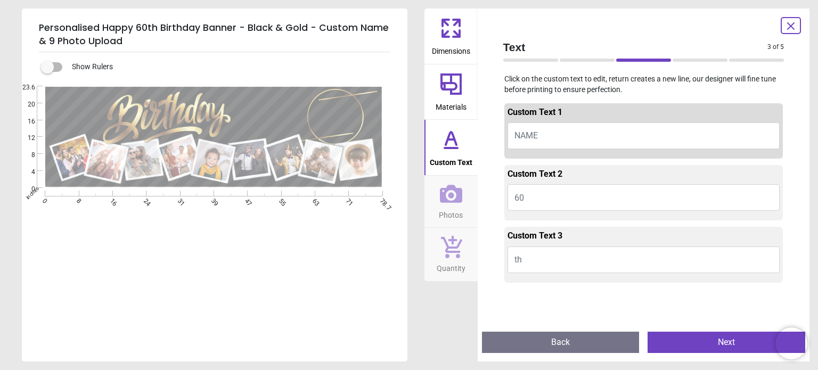
click at [557, 136] on button "NAME" at bounding box center [644, 135] width 273 height 27
type textarea "***"
click at [546, 194] on button "60" at bounding box center [644, 197] width 273 height 27
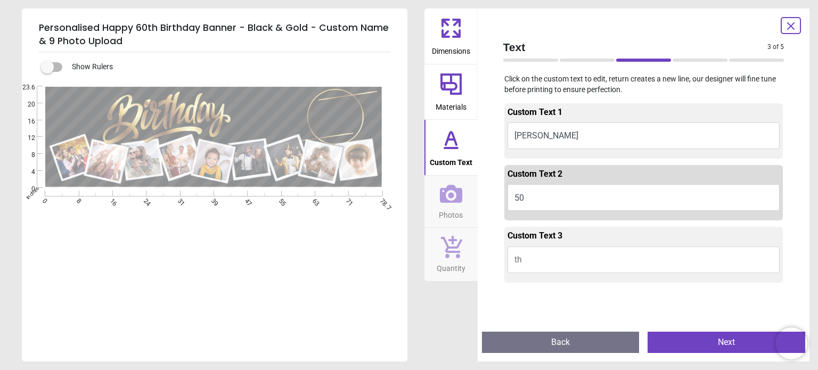
type textarea "**"
click at [459, 199] on icon at bounding box center [451, 194] width 22 height 18
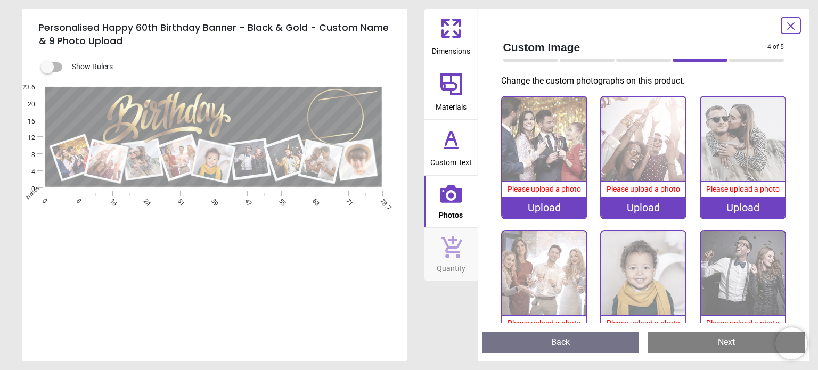
click at [550, 204] on div "Upload" at bounding box center [544, 207] width 84 height 21
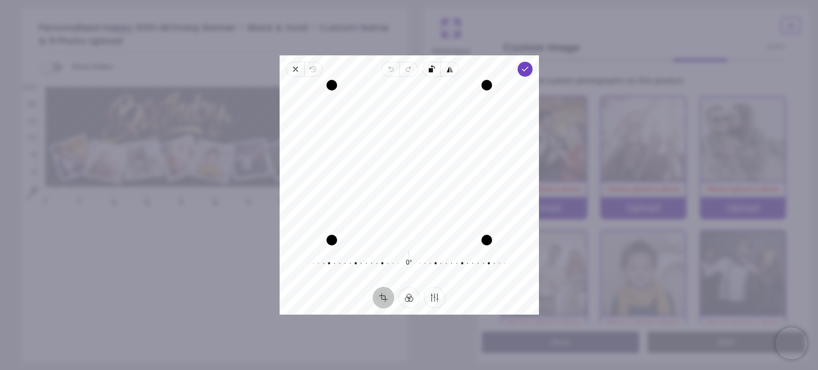
drag, startPoint x: 418, startPoint y: 136, endPoint x: 417, endPoint y: 159, distance: 23.4
click at [417, 159] on div "Recenter" at bounding box center [409, 162] width 242 height 155
click at [522, 70] on icon "button" at bounding box center [524, 69] width 9 height 9
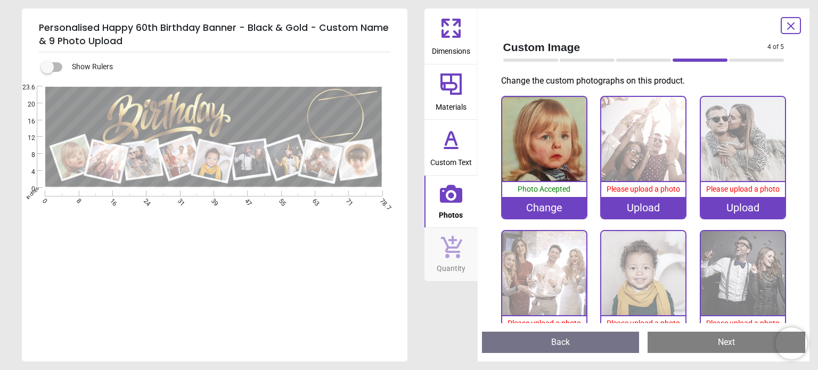
click at [632, 209] on div "Upload" at bounding box center [643, 207] width 84 height 21
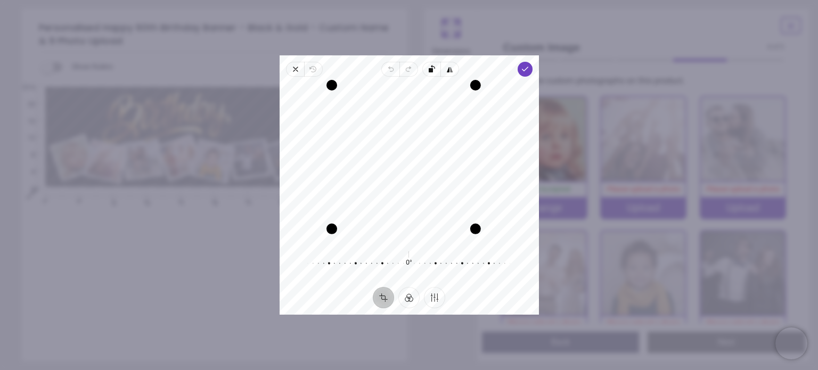
drag, startPoint x: 485, startPoint y: 242, endPoint x: 473, endPoint y: 227, distance: 18.6
click at [475, 229] on div "Drag corner br" at bounding box center [475, 229] width 11 height 11
drag, startPoint x: 330, startPoint y: 85, endPoint x: 337, endPoint y: 89, distance: 7.7
click at [337, 89] on div "Drag corner tl" at bounding box center [337, 91] width 11 height 11
click at [430, 157] on div "Recenter" at bounding box center [409, 162] width 242 height 155
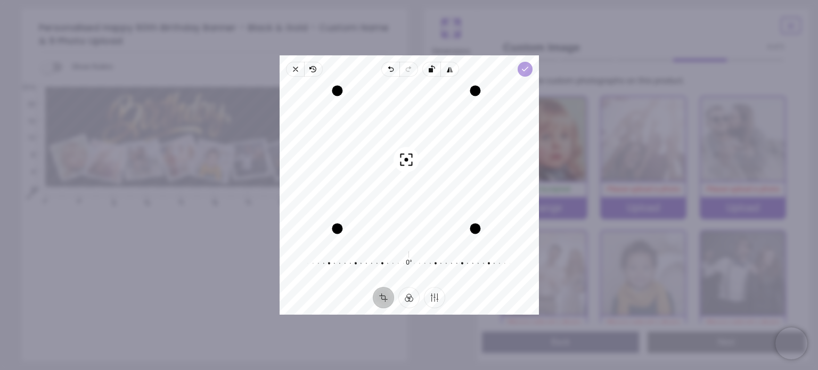
click at [519, 71] on span "Done" at bounding box center [524, 69] width 15 height 15
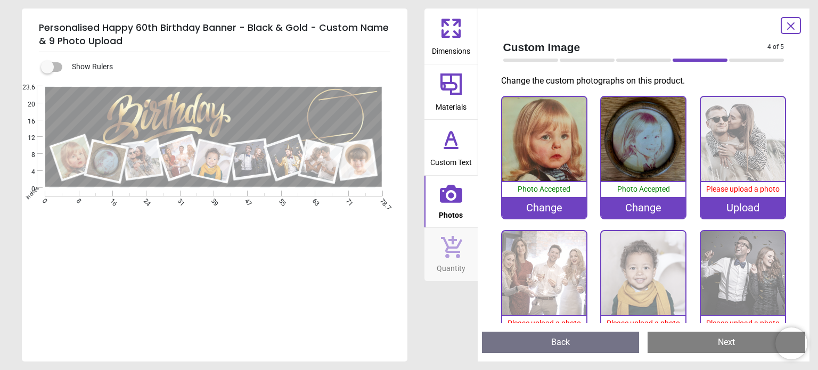
click at [713, 198] on div "Upload" at bounding box center [743, 207] width 84 height 21
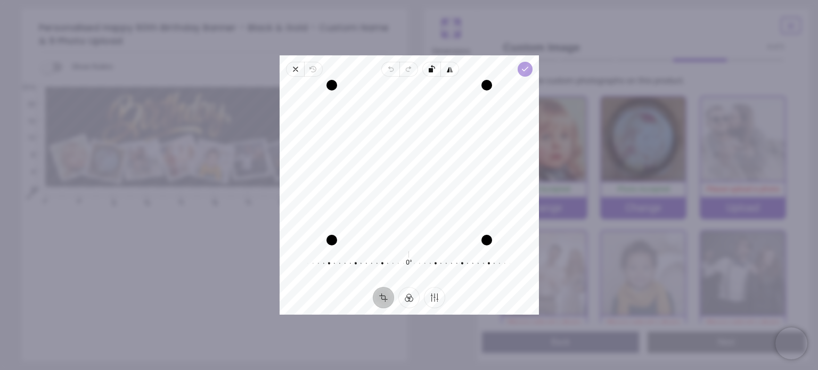
click at [526, 68] on polyline "button" at bounding box center [525, 69] width 6 height 4
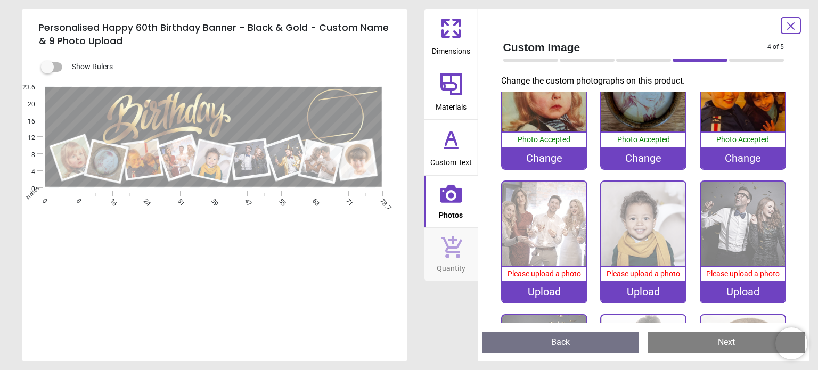
scroll to position [107, 0]
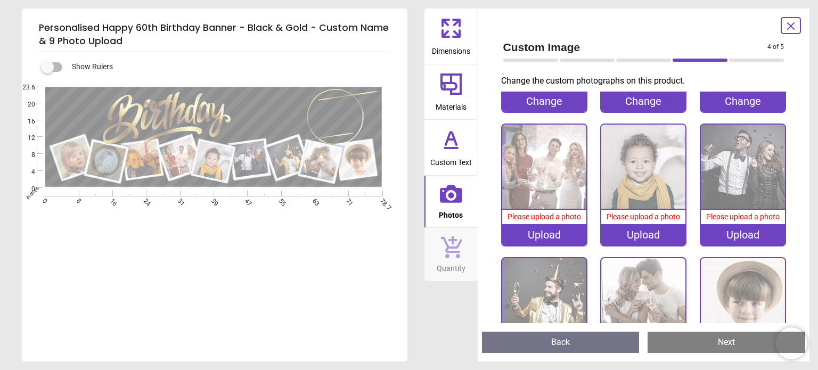
click at [554, 227] on div "Upload" at bounding box center [544, 234] width 84 height 21
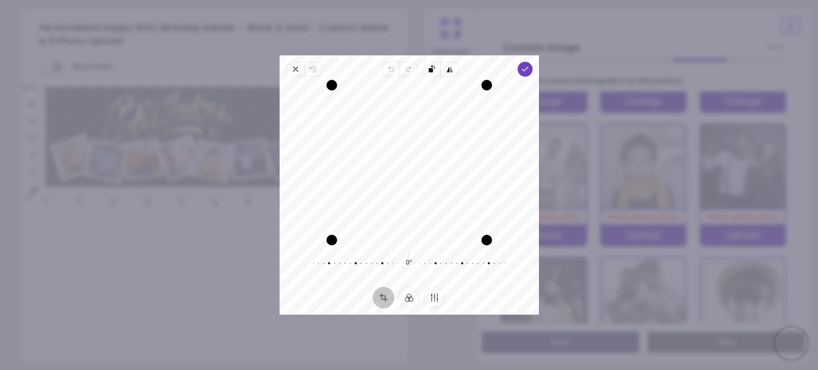
drag, startPoint x: 449, startPoint y: 170, endPoint x: 449, endPoint y: 176, distance: 6.4
click at [449, 176] on div "Recenter" at bounding box center [409, 162] width 242 height 155
click at [296, 70] on icon "button" at bounding box center [295, 69] width 9 height 9
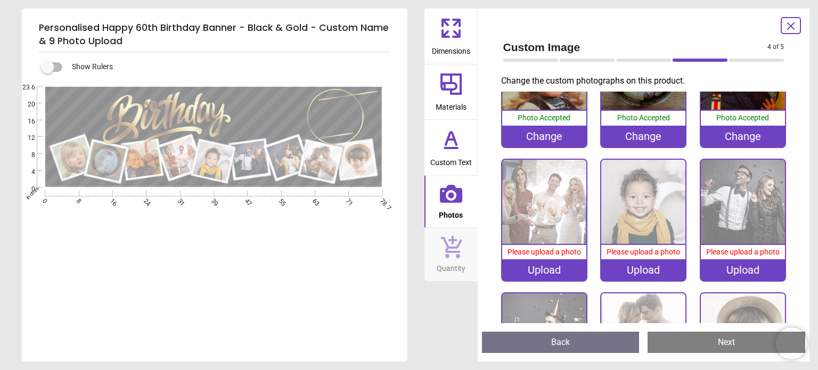
scroll to position [53, 0]
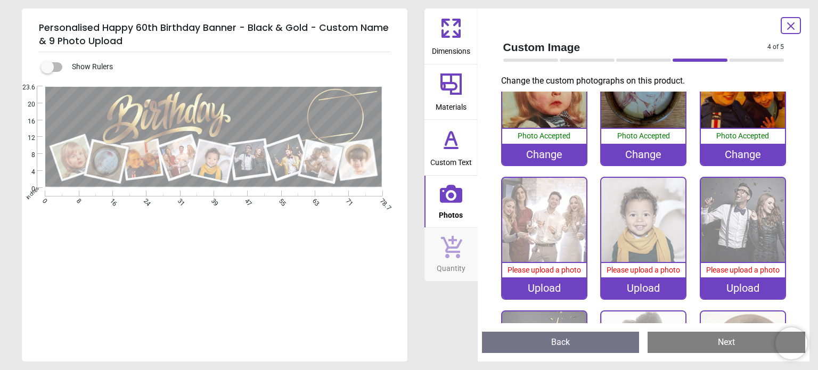
click at [547, 281] on div "Upload" at bounding box center [544, 287] width 84 height 21
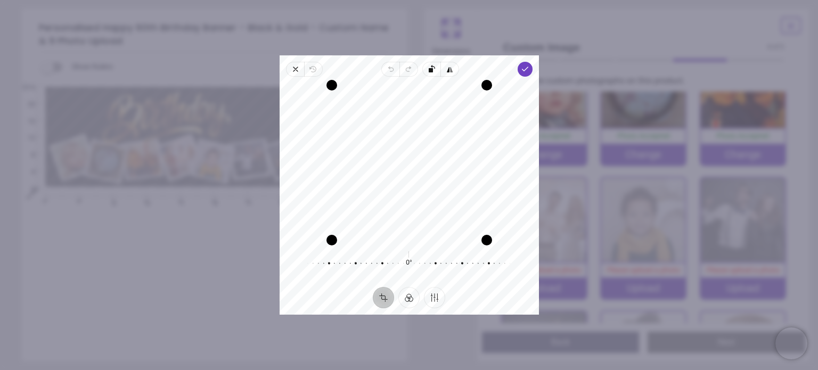
drag, startPoint x: 440, startPoint y: 160, endPoint x: 449, endPoint y: 168, distance: 12.1
click at [449, 168] on div "Recenter" at bounding box center [409, 162] width 242 height 155
click at [522, 73] on icon "button" at bounding box center [524, 69] width 9 height 9
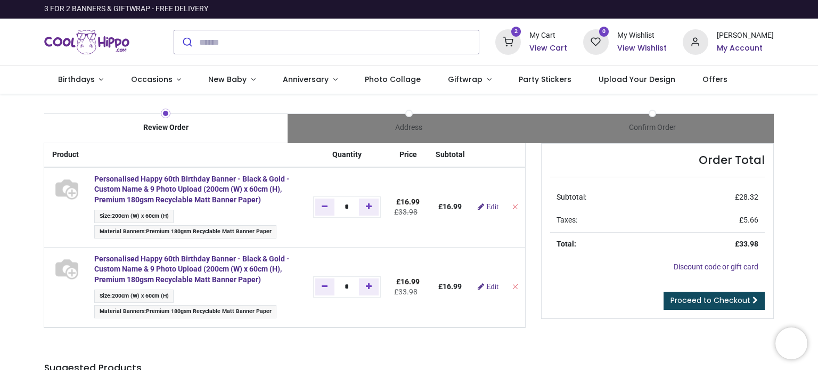
type input "**********"
click at [513, 208] on icon "Remove from cart" at bounding box center [514, 206] width 7 height 7
type input "*"
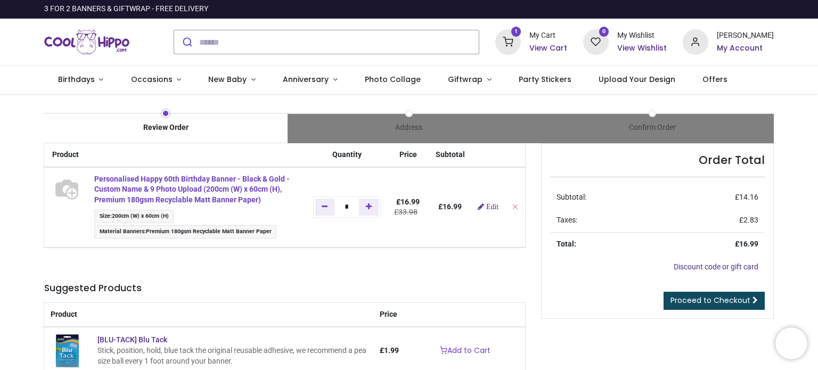
click at [179, 187] on strong "Personalised Happy 60th Birthday Banner - Black & Gold - Custom Name & 9 Photo …" at bounding box center [191, 189] width 195 height 29
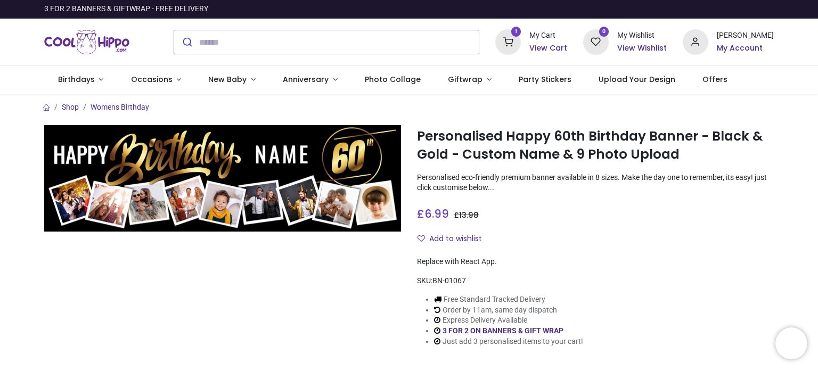
type input "**********"
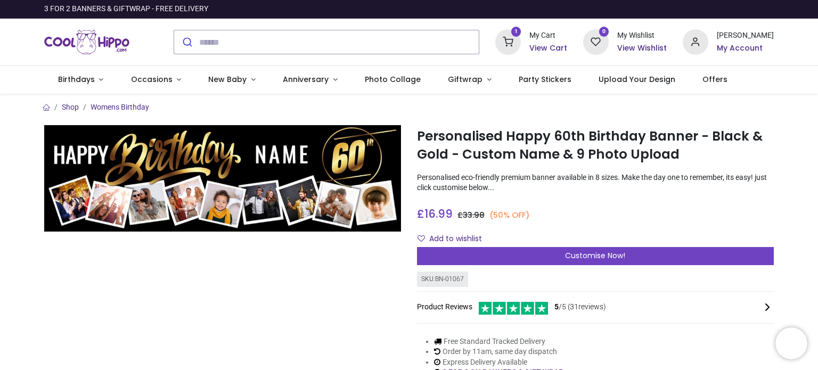
click at [521, 46] on icon at bounding box center [508, 42] width 26 height 26
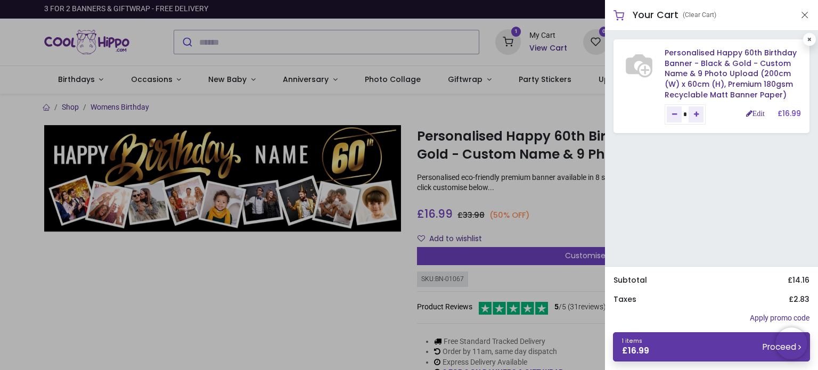
click at [742, 349] on link "1 items £ 16.99 Proceed" at bounding box center [711, 346] width 197 height 29
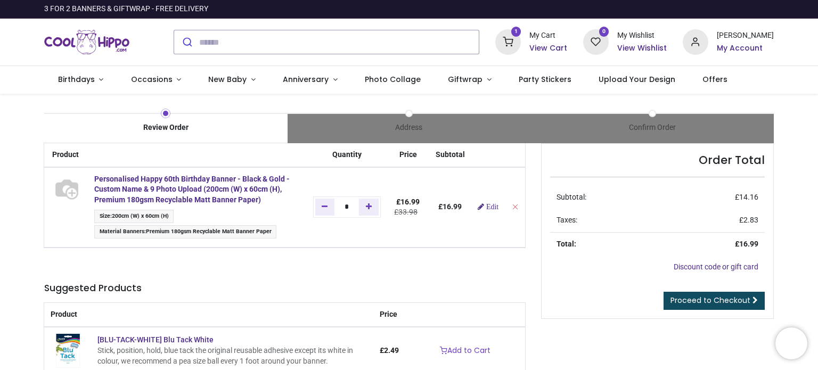
type input "**********"
click at [190, 127] on div "Review Order" at bounding box center [165, 127] width 243 height 11
type input "**********"
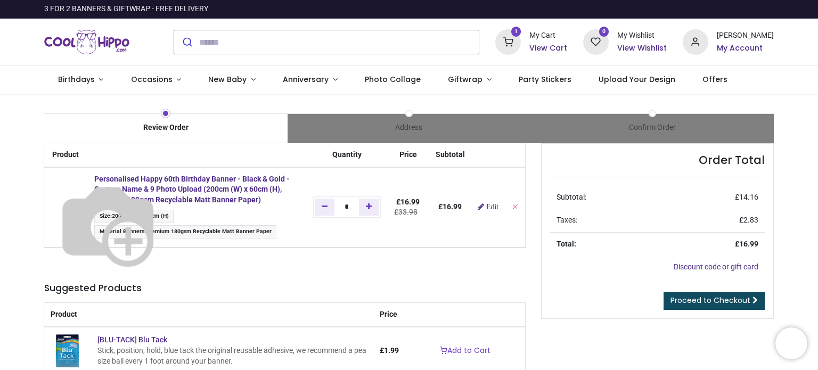
click at [91, 226] on img at bounding box center [108, 223] width 117 height 117
click at [76, 191] on img at bounding box center [108, 223] width 117 height 117
click at [153, 181] on img at bounding box center [108, 223] width 117 height 117
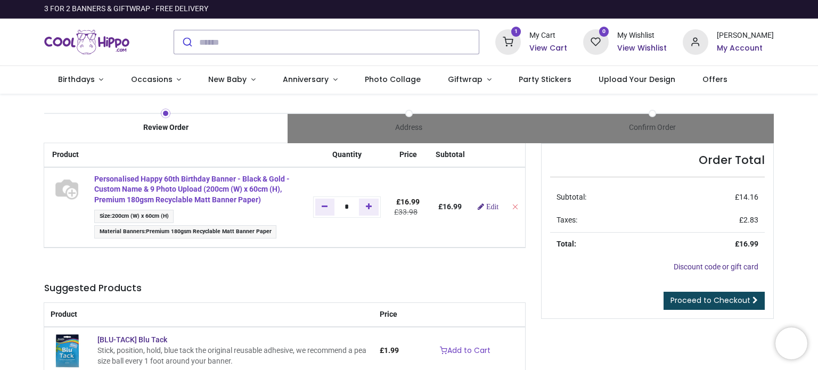
click at [173, 191] on strong "Personalised Happy 60th Birthday Banner - Black & Gold - Custom Name & 9 Photo …" at bounding box center [191, 189] width 195 height 29
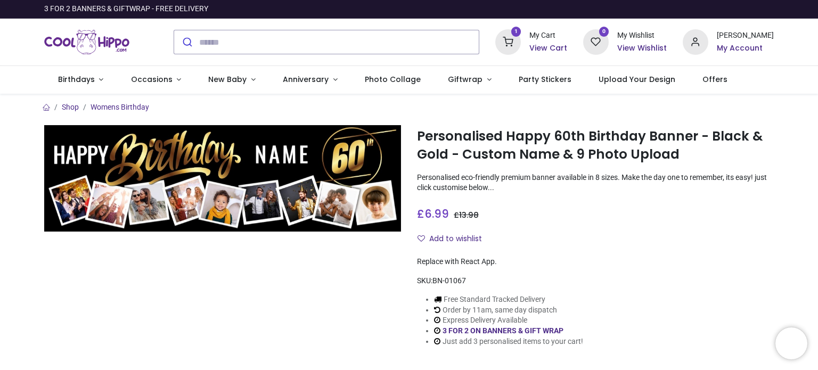
type input "**********"
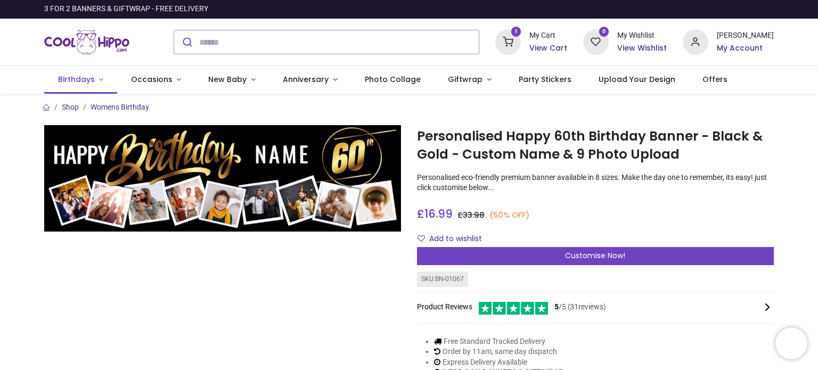
click at [92, 81] on span "Birthdays" at bounding box center [76, 79] width 37 height 11
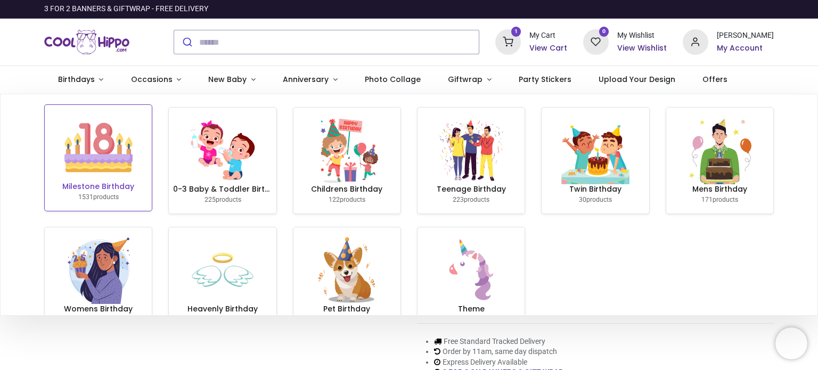
click at [112, 161] on img at bounding box center [98, 147] width 68 height 68
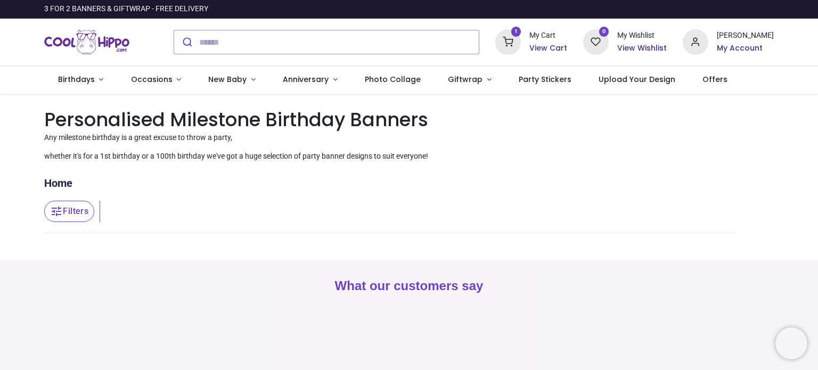
type input "**********"
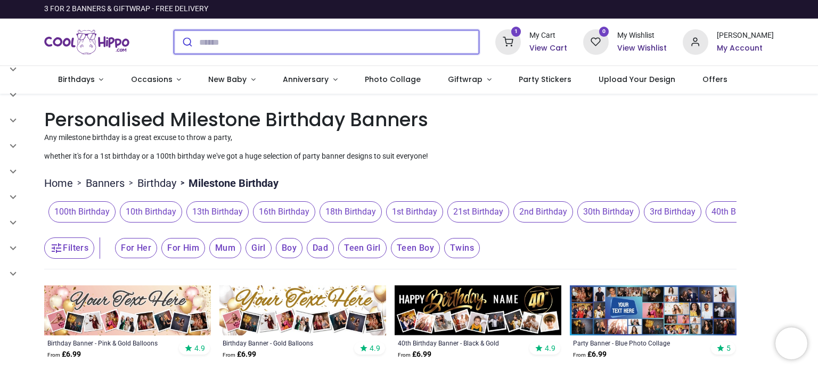
click at [215, 39] on input "search" at bounding box center [339, 41] width 280 height 23
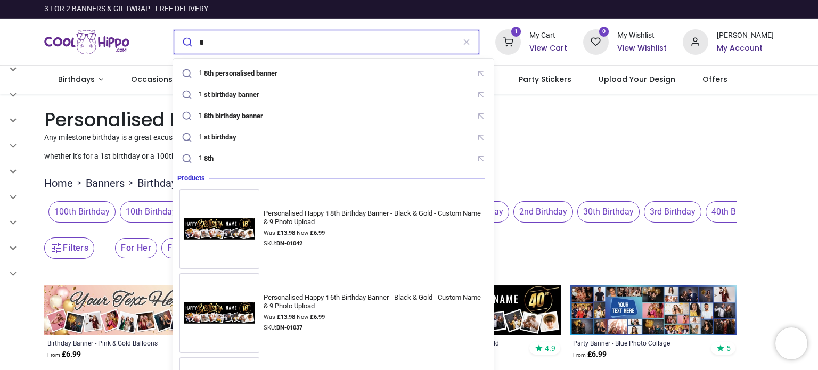
type input "**"
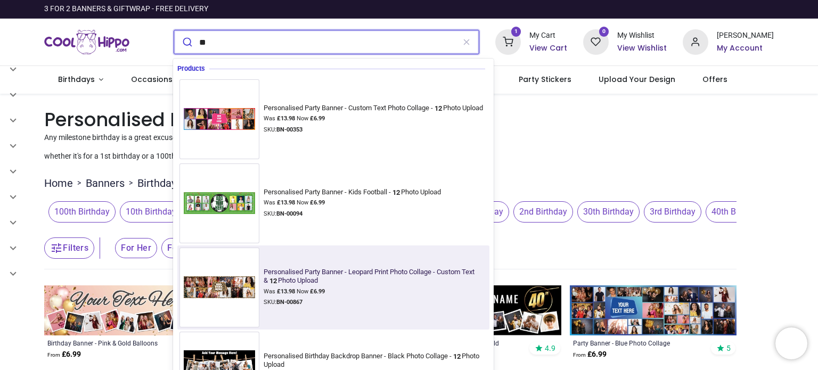
scroll to position [3, 0]
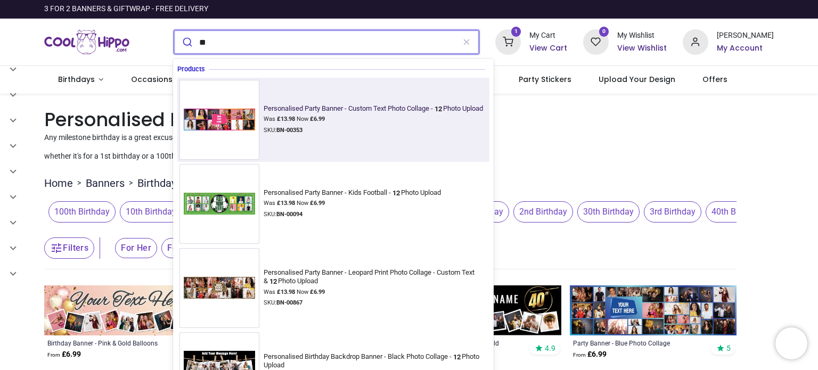
click at [226, 121] on img at bounding box center [219, 119] width 80 height 30
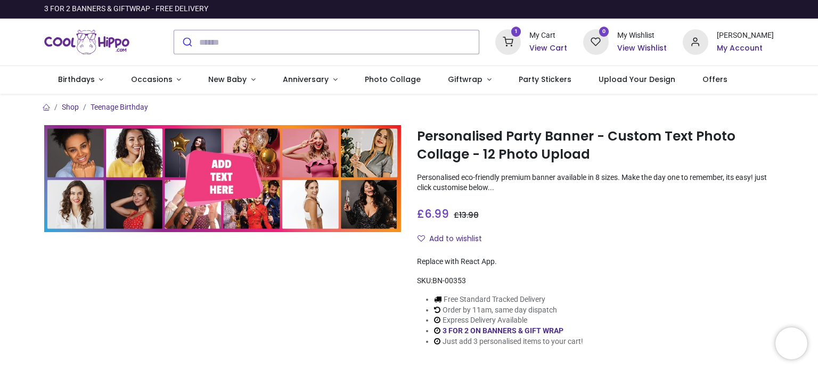
type input "**********"
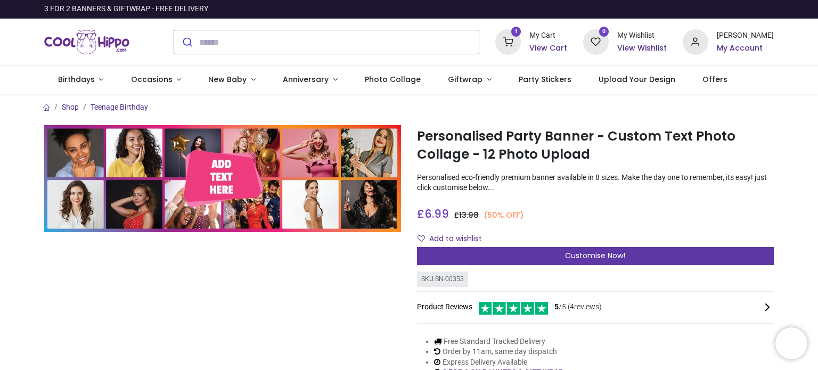
click at [554, 252] on div "Customise Now!" at bounding box center [595, 256] width 357 height 18
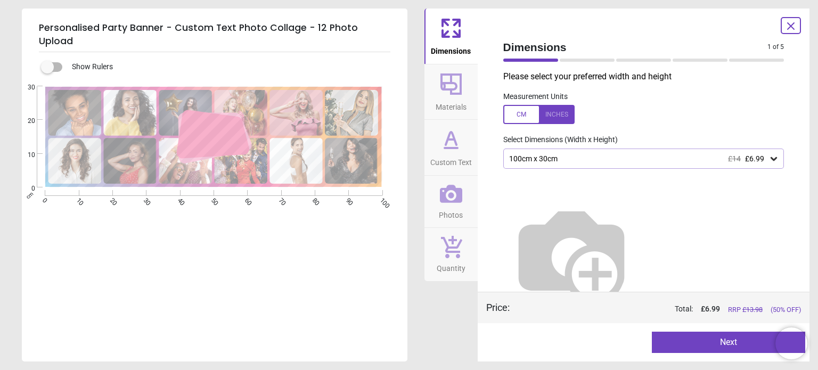
click at [449, 148] on icon at bounding box center [451, 148] width 13 height 0
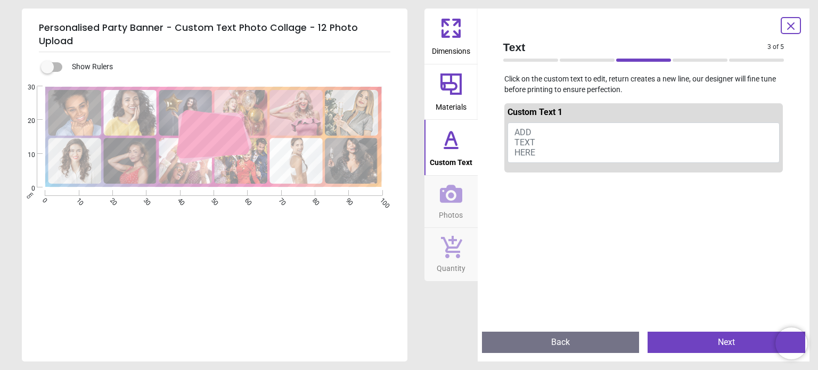
click at [528, 129] on span "ADD TEXT HERE" at bounding box center [524, 142] width 21 height 30
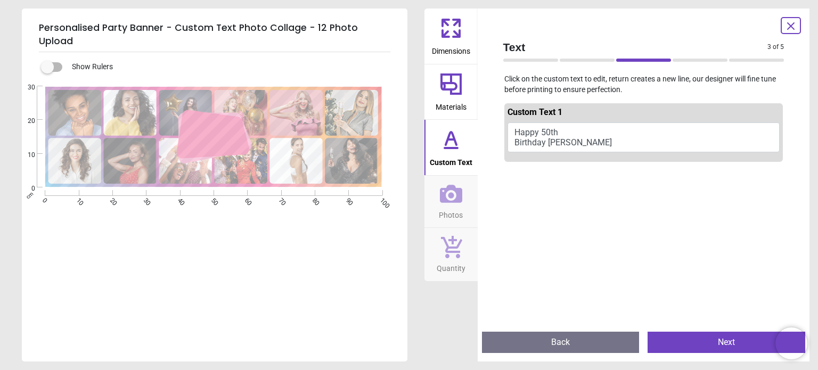
type textarea "**********"
click at [223, 269] on div "**********" at bounding box center [213, 271] width 383 height 370
click at [443, 210] on span "Photos" at bounding box center [451, 213] width 24 height 16
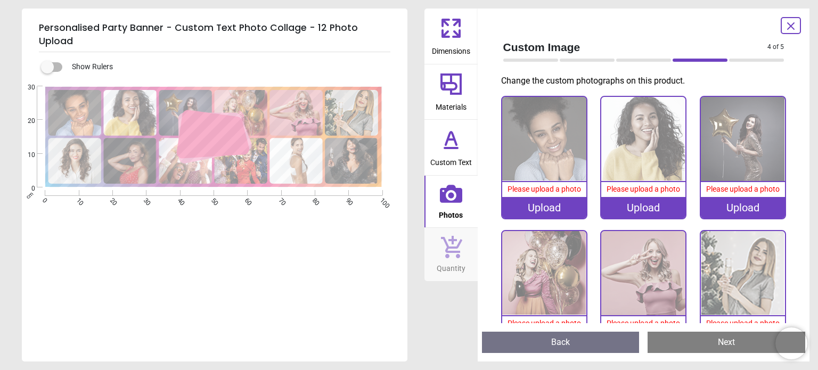
click at [552, 205] on div "Upload" at bounding box center [544, 207] width 84 height 21
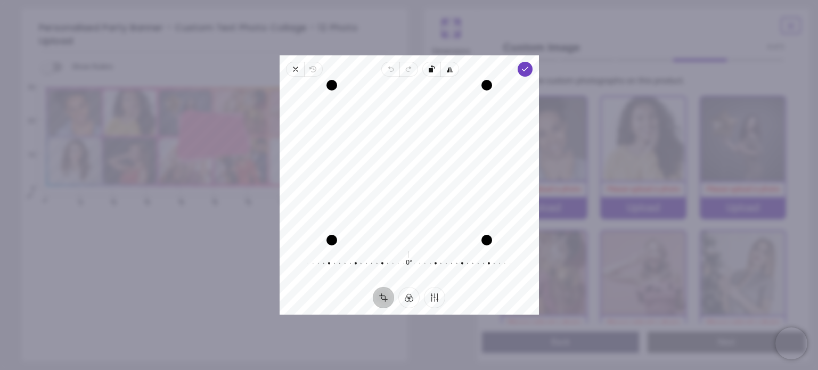
drag, startPoint x: 410, startPoint y: 150, endPoint x: 410, endPoint y: 176, distance: 26.1
click at [410, 176] on div "Recenter" at bounding box center [409, 162] width 242 height 155
click at [525, 65] on icon "button" at bounding box center [524, 69] width 9 height 9
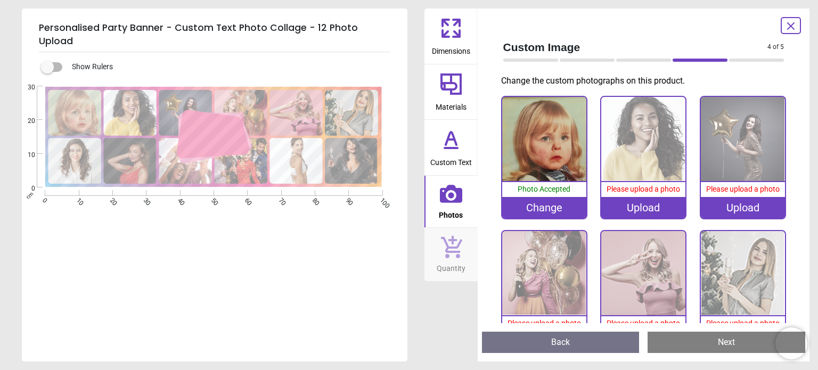
click at [636, 207] on div "Upload" at bounding box center [643, 207] width 84 height 21
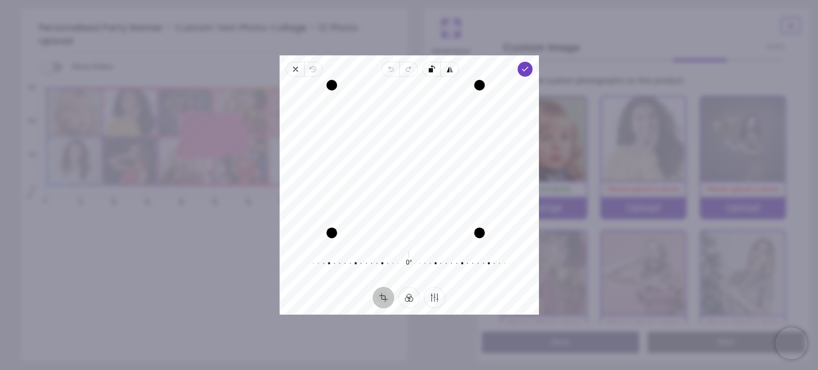
drag, startPoint x: 489, startPoint y: 245, endPoint x: 481, endPoint y: 238, distance: 10.2
click at [481, 238] on div "Drag corner br" at bounding box center [479, 233] width 11 height 11
drag, startPoint x: 329, startPoint y: 83, endPoint x: 344, endPoint y: 102, distance: 24.7
click at [337, 91] on div "Drag corner tl" at bounding box center [339, 93] width 11 height 11
drag, startPoint x: 476, startPoint y: 228, endPoint x: 467, endPoint y: 231, distance: 10.1
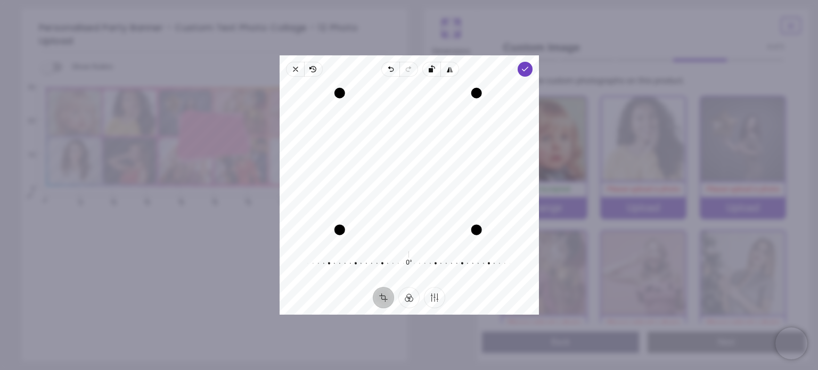
click at [471, 231] on div "Drag corner br" at bounding box center [476, 230] width 11 height 11
click at [424, 193] on div "Recenter" at bounding box center [409, 162] width 242 height 155
click at [526, 70] on icon "button" at bounding box center [524, 69] width 9 height 9
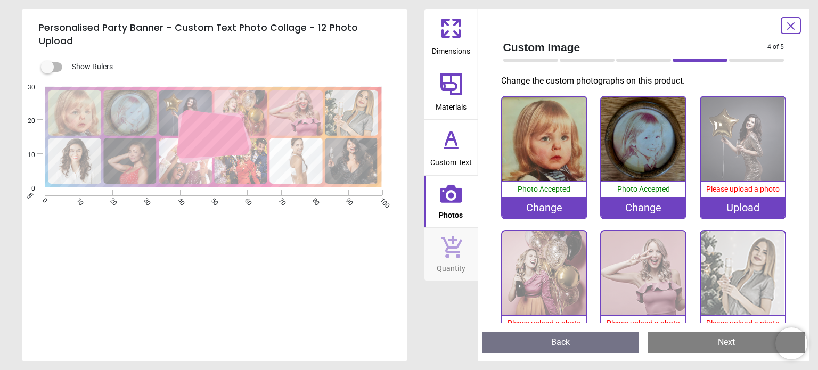
click at [729, 204] on div "Upload" at bounding box center [743, 207] width 84 height 21
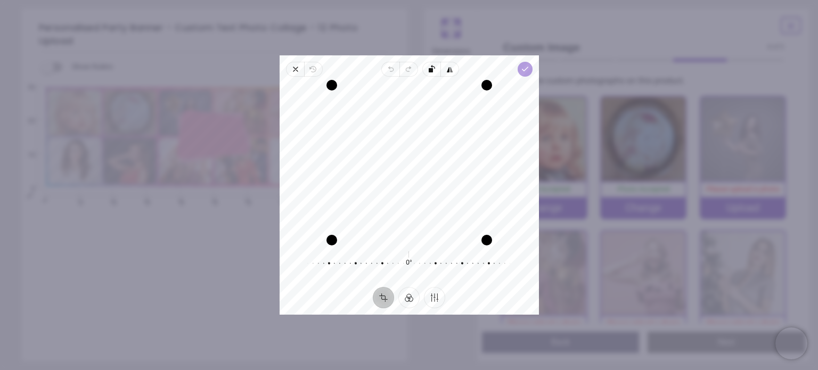
click at [524, 72] on icon "button" at bounding box center [524, 69] width 9 height 9
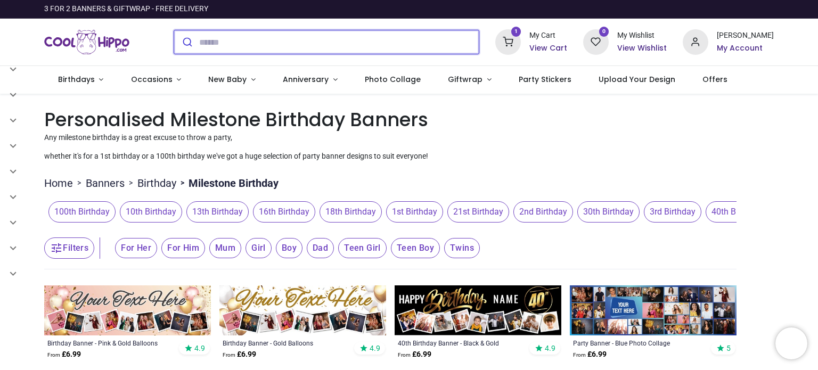
click at [217, 47] on input "search" at bounding box center [339, 41] width 280 height 23
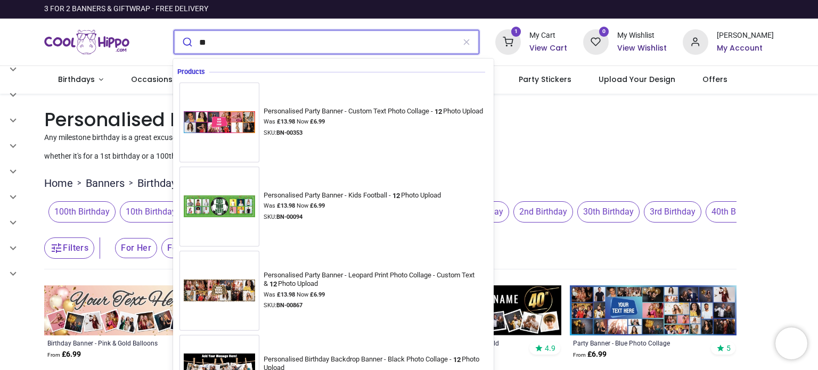
type input "**"
click at [174, 30] on button "submit" at bounding box center [186, 41] width 25 height 23
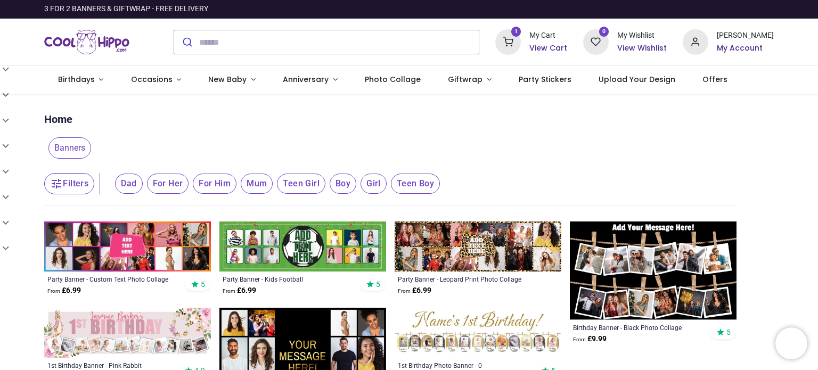
type input "**********"
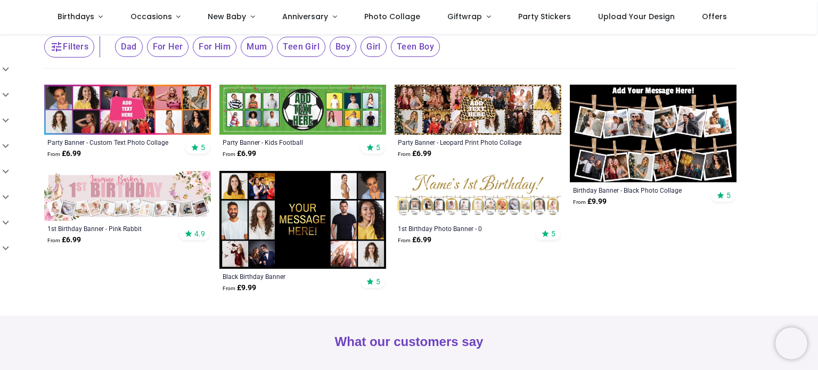
scroll to position [53, 0]
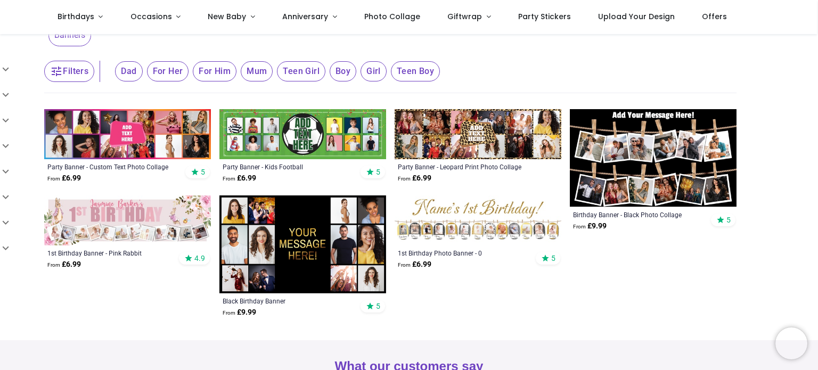
click at [304, 244] on img at bounding box center [302, 244] width 167 height 98
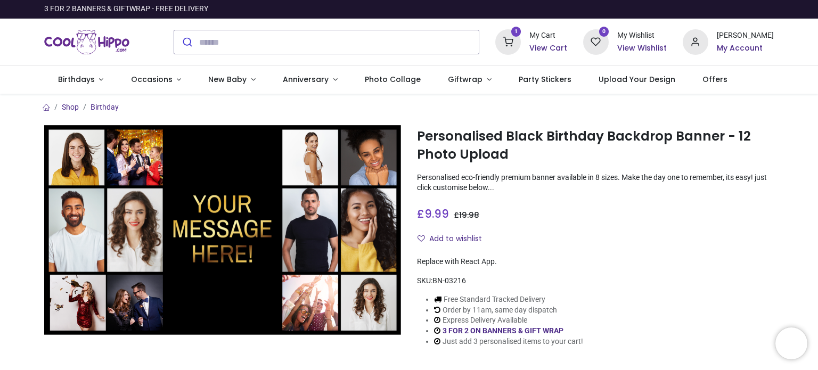
type input "**********"
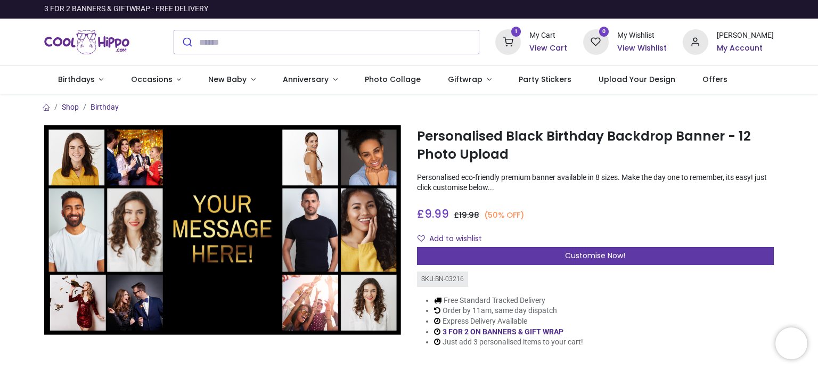
click at [586, 257] on span "Customise Now!" at bounding box center [595, 255] width 60 height 11
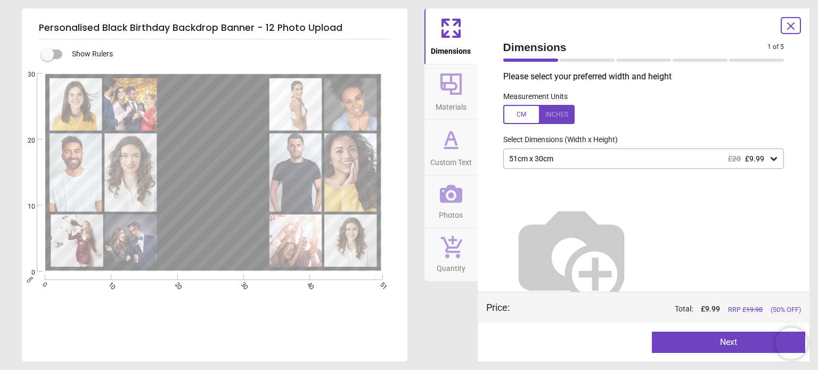
click at [559, 160] on div "51cm x 30cm £20 £9.99" at bounding box center [638, 158] width 261 height 9
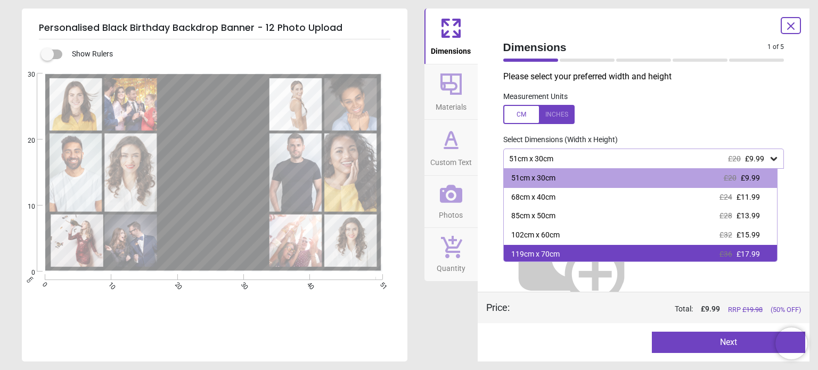
scroll to position [53, 0]
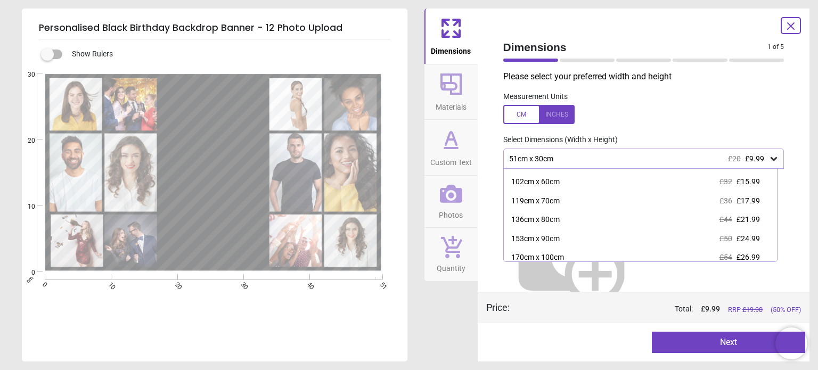
click at [451, 78] on icon at bounding box center [450, 83] width 21 height 21
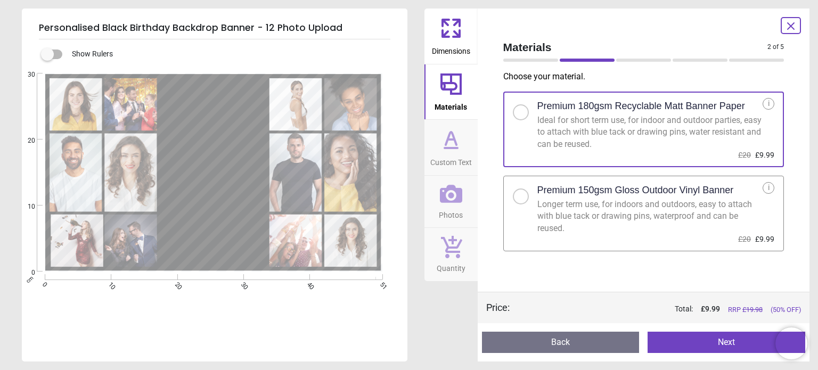
click at [447, 143] on icon at bounding box center [451, 138] width 11 height 13
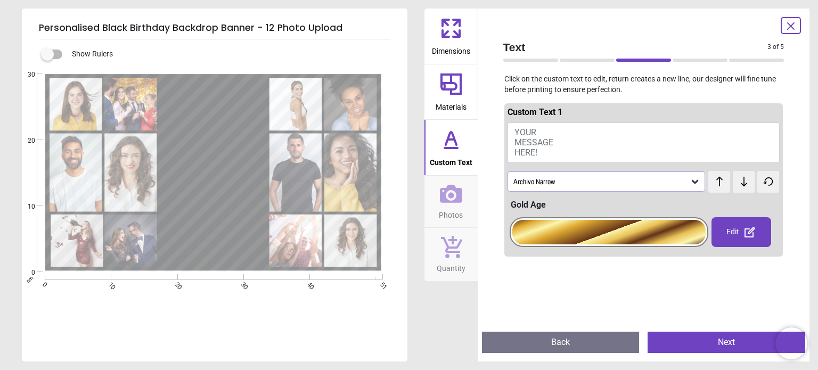
click at [550, 130] on button "YOUR MESSAGE HERE!" at bounding box center [644, 142] width 273 height 40
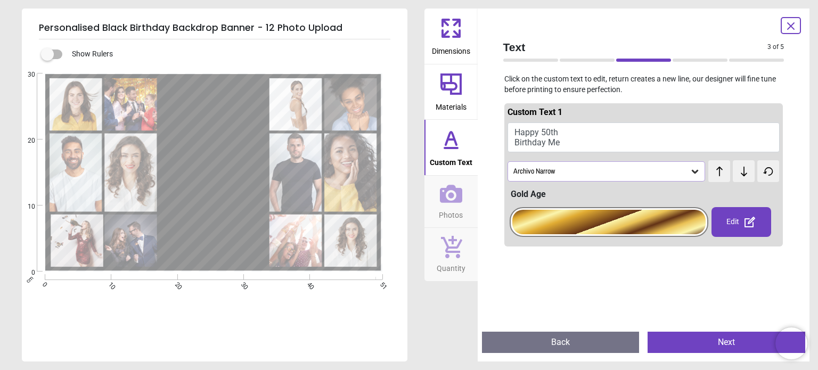
scroll to position [1, 0]
type textarea "**********"
click at [443, 200] on icon at bounding box center [451, 194] width 22 height 18
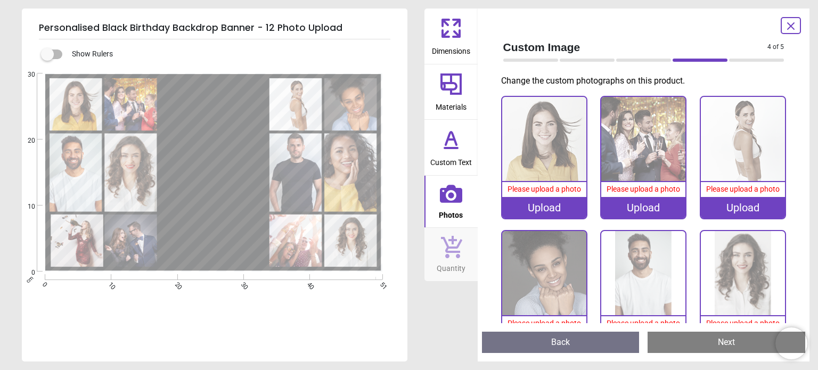
click at [535, 205] on div "Upload" at bounding box center [544, 207] width 84 height 21
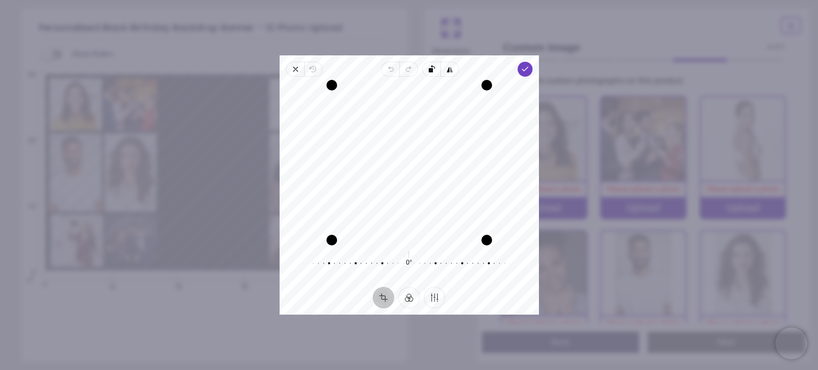
drag, startPoint x: 420, startPoint y: 155, endPoint x: 415, endPoint y: 178, distance: 23.8
click at [415, 178] on div "Recenter" at bounding box center [409, 162] width 242 height 155
click at [522, 70] on icon "button" at bounding box center [524, 69] width 9 height 9
